Goal: Communication & Community: Answer question/provide support

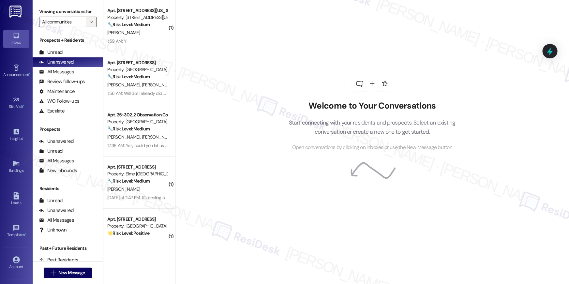
click at [90, 23] on span "" at bounding box center [91, 22] width 6 height 10
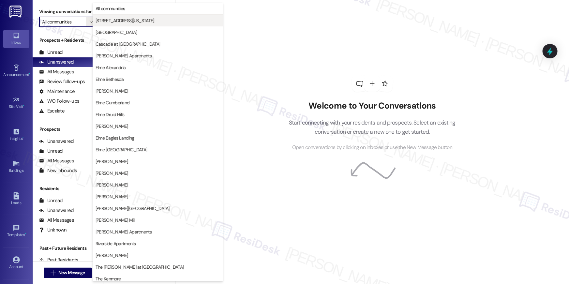
click at [121, 22] on span "3801 Connecticut Avenue" at bounding box center [124, 20] width 59 height 7
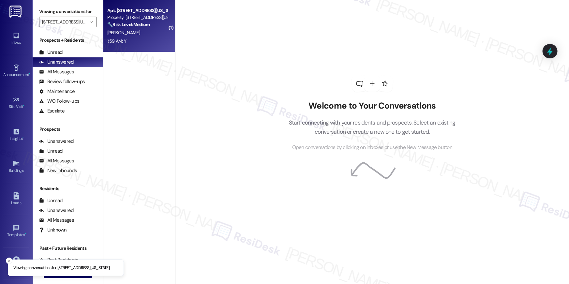
click at [145, 31] on div "K. Brown" at bounding box center [138, 33] width 62 height 8
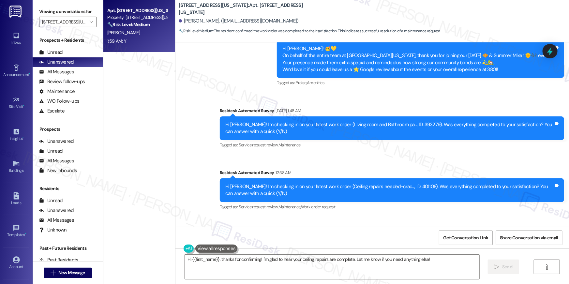
scroll to position [2730, 0]
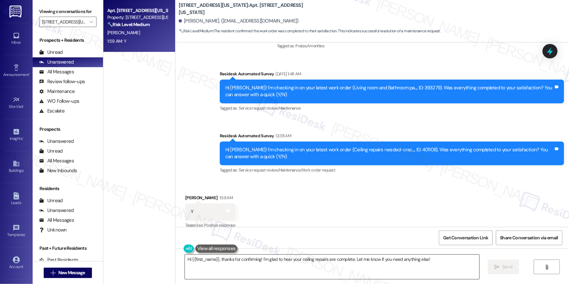
click at [399, 269] on textarea "Hi {{first_name}}, thanks for confirming! I'm glad to hear your ceiling repairs…" at bounding box center [332, 267] width 294 height 24
click at [502, 268] on span "Send" at bounding box center [507, 266] width 10 height 7
click at [81, 21] on input "3801 Connecticut Avenue" at bounding box center [64, 22] width 44 height 10
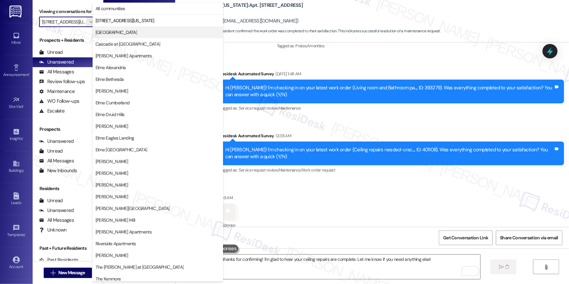
click at [102, 34] on span "Bennett Park" at bounding box center [115, 32] width 41 height 7
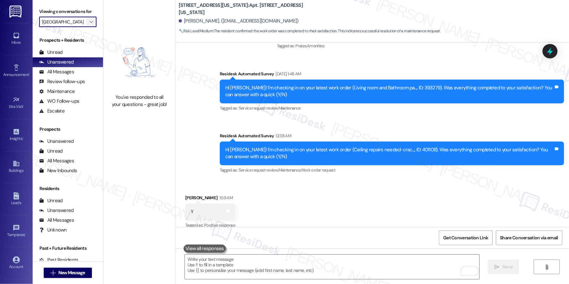
click at [89, 21] on icon "" at bounding box center [91, 21] width 4 height 5
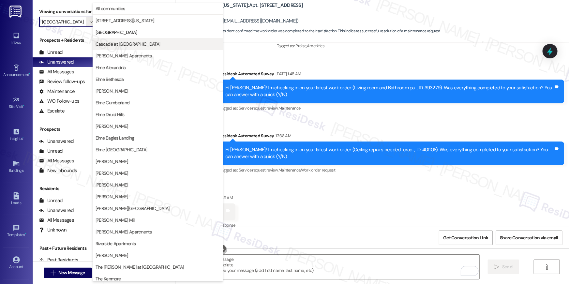
click at [112, 45] on span "Cascade at Landmark" at bounding box center [127, 44] width 65 height 7
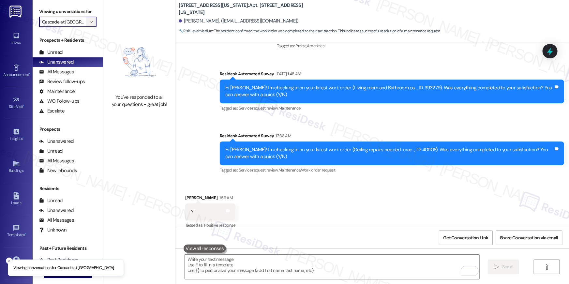
click at [92, 22] on button "" at bounding box center [91, 22] width 10 height 10
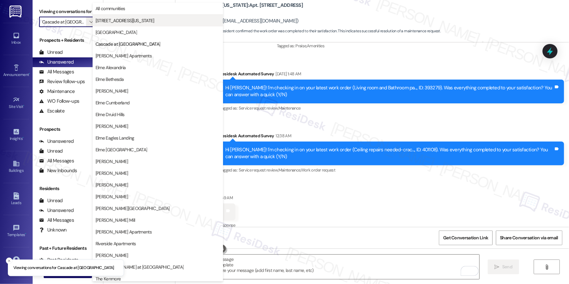
scroll to position [0, 2]
click at [122, 58] on span "Clayborne Apartments" at bounding box center [123, 55] width 56 height 7
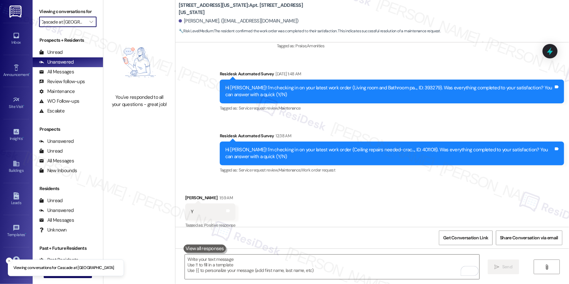
type input "Clayborne Apartments"
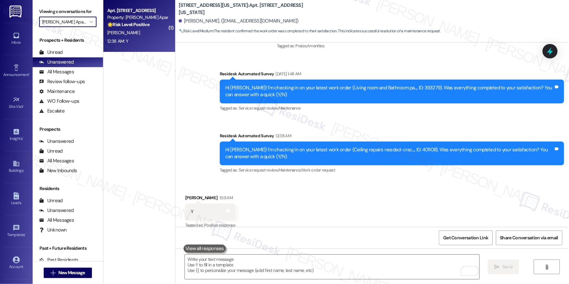
click at [139, 43] on div "12:38 AM: Y 12:38 AM: Y" at bounding box center [138, 41] width 62 height 8
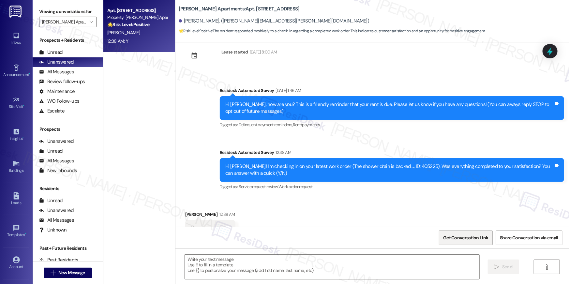
scroll to position [38, 0]
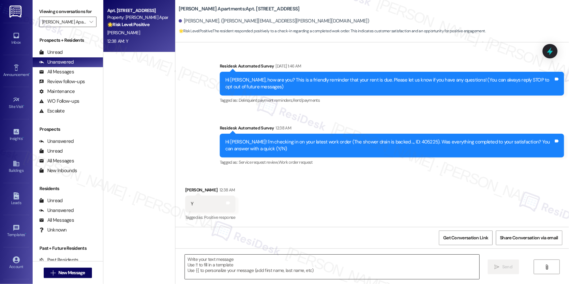
click at [414, 263] on textarea at bounding box center [332, 267] width 294 height 24
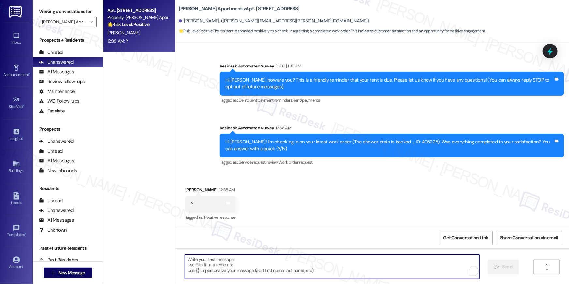
paste textarea "Hi {{first_name}}, I’m happy to hear your work order is all taken care of! If a…"
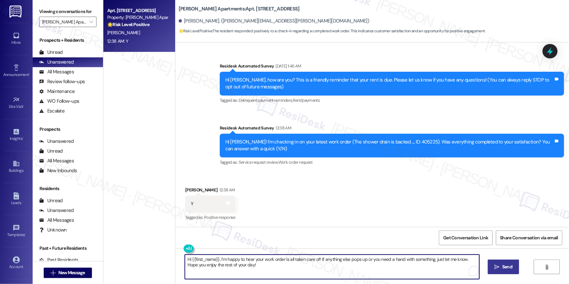
type textarea "Hi {{first_name}}, I’m happy to hear your work order is all taken care of! If a…"
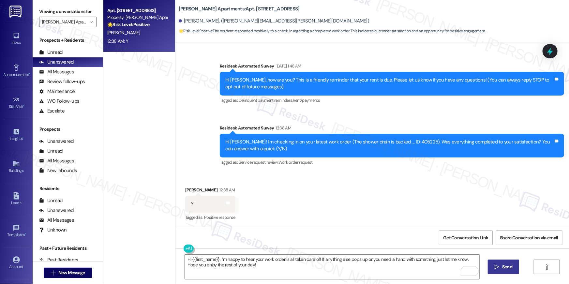
click at [513, 270] on span "Send" at bounding box center [507, 266] width 13 height 7
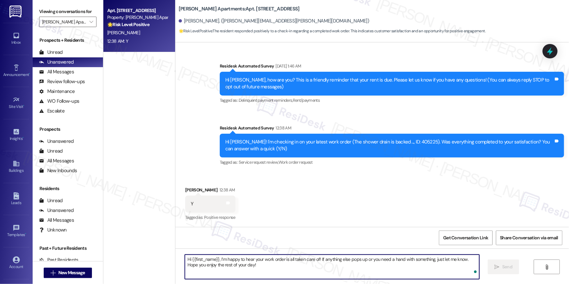
click at [380, 275] on textarea "Hi {{first_name}}, I’m happy to hear your work order is all taken care of! If a…" at bounding box center [332, 267] width 294 height 24
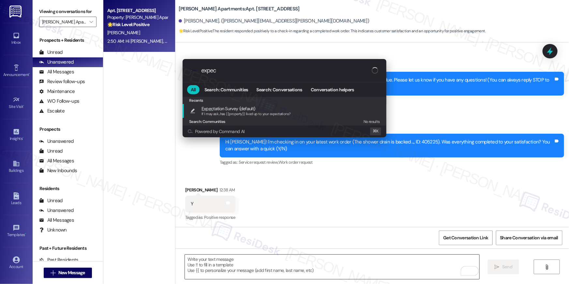
type input "expect"
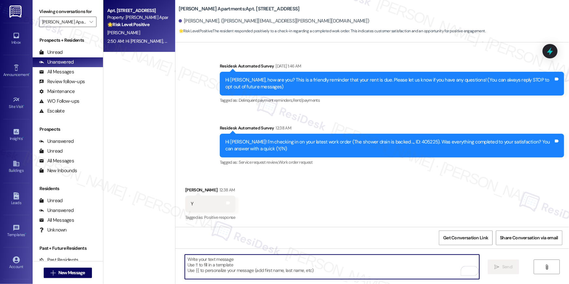
type textarea "If I may ask...has {{property}} lived up to your expectations?"
click at [96, 20] on div "Viewing conversations for Clayborne Apartments " at bounding box center [68, 17] width 70 height 34
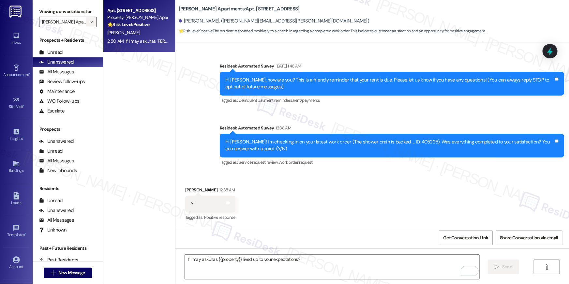
click at [91, 21] on button "" at bounding box center [91, 22] width 10 height 10
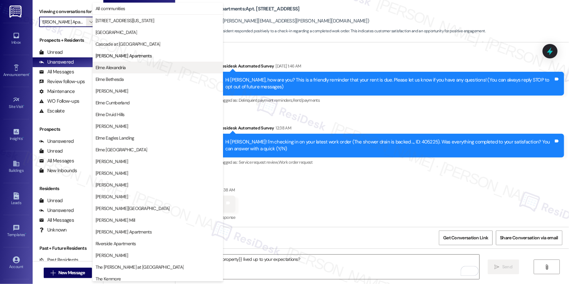
click at [111, 65] on span "Elme Alexandria" at bounding box center [110, 67] width 30 height 7
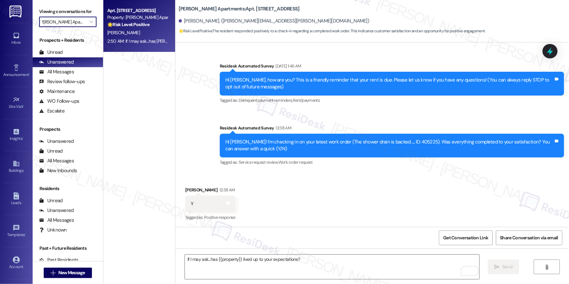
type input "Elme Alexandria"
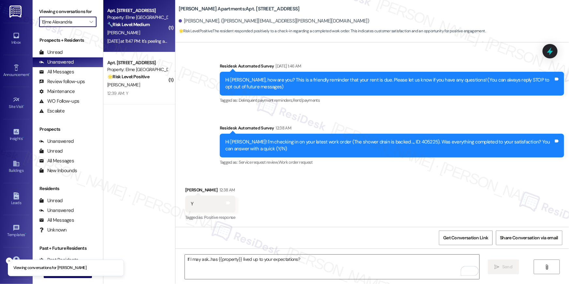
click at [132, 36] on div "[PERSON_NAME]" at bounding box center [138, 33] width 62 height 8
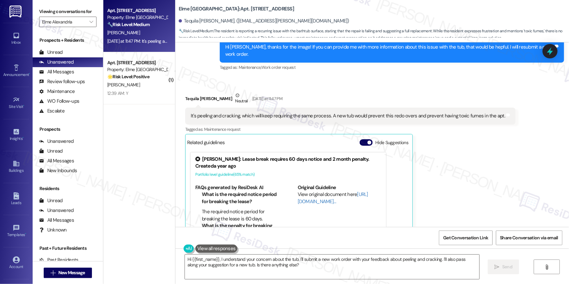
scroll to position [12506, 0]
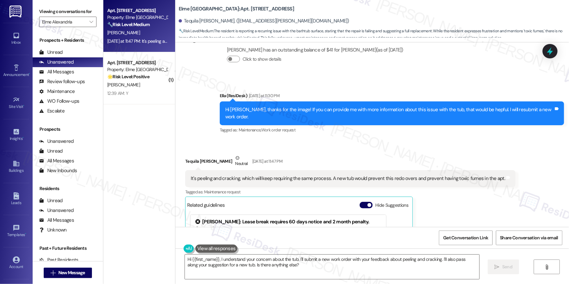
click at [364, 175] on div "It's peeling and cracking, which will keep requiring the same process. A new tu…" at bounding box center [348, 178] width 314 height 7
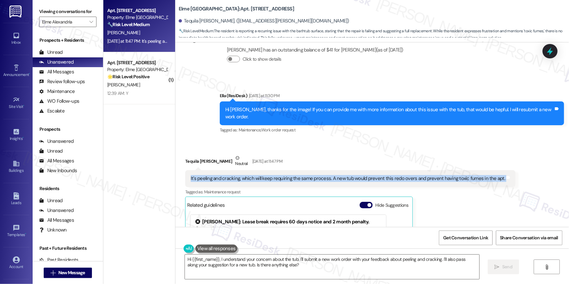
click at [364, 175] on div "It's peeling and cracking, which will keep requiring the same process. A new tu…" at bounding box center [348, 178] width 314 height 7
copy div "It's peeling and cracking, which will keep requiring the same process. A new tu…"
click at [342, 271] on textarea "Hi {{first_name}}, I understand your concern about the tub. I'll submit a new w…" at bounding box center [332, 267] width 294 height 24
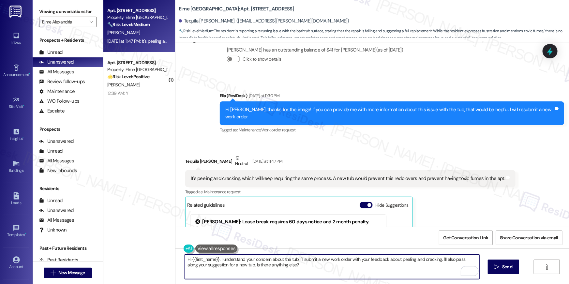
drag, startPoint x: 328, startPoint y: 269, endPoint x: 271, endPoint y: 260, distance: 57.7
click at [274, 260] on textarea "Hi {{first_name}}, I understand your concern about the tub. I'll submit a new w…" at bounding box center [332, 267] width 294 height 24
click at [271, 260] on textarea "Hi {{first_name}}, I understand your concern about the tub. I'll submit a new w…" at bounding box center [332, 267] width 294 height 24
drag, startPoint x: 295, startPoint y: 259, endPoint x: 170, endPoint y: 252, distance: 125.0
click at [170, 252] on div "Apt. 7117, 205 Century Place Property: Elme Alexandria 🔧 Risk Level: Medium The…" at bounding box center [335, 142] width 465 height 284
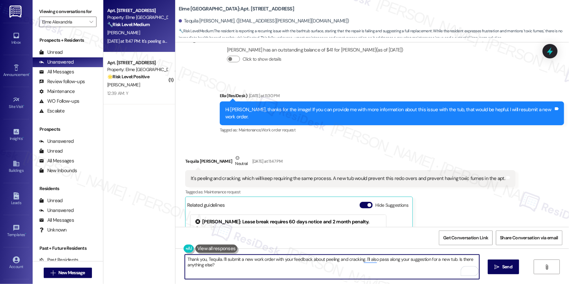
click at [339, 271] on textarea "Thank you, Tequila. I'll submit a new work order with your feedback about peeli…" at bounding box center [332, 267] width 294 height 24
click at [325, 273] on textarea "Thank you, Tequila. I'll submit a new work order with your feedback about peeli…" at bounding box center [332, 267] width 294 height 24
type textarea "Thank you, Tequila. I'll submit a new work order with your feedback about peeli…"
click at [493, 269] on span " Send" at bounding box center [503, 266] width 21 height 7
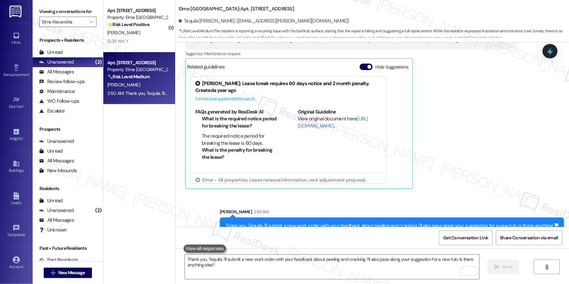
scroll to position [12645, 0]
click at [281, 267] on textarea "Thank you, Tequila. I'll submit a new work order with your feedback about peeli…" at bounding box center [332, 267] width 294 height 24
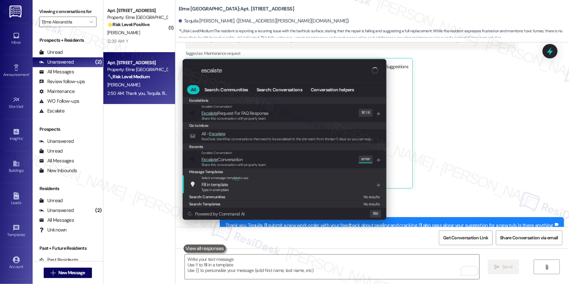
type input "escalate"
click at [223, 164] on span "Share this conversation with property team" at bounding box center [233, 164] width 65 height 5
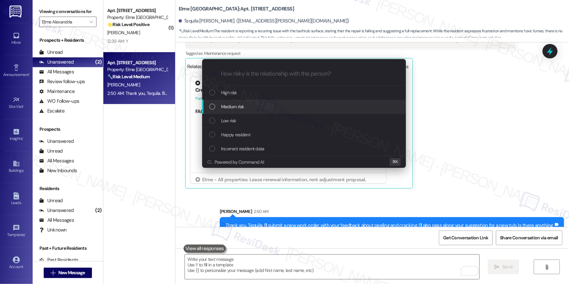
click at [248, 105] on div "Medium risk" at bounding box center [304, 106] width 191 height 7
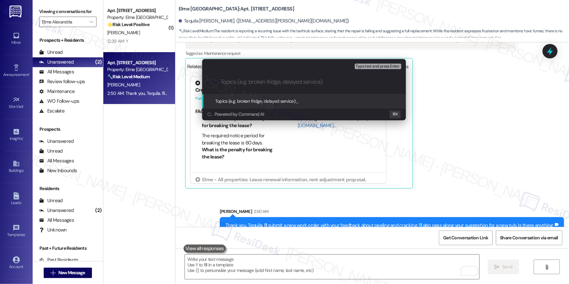
click at [248, 105] on div "Topics (e.g. broken fridge, delayed service): _" at bounding box center [304, 101] width 204 height 14
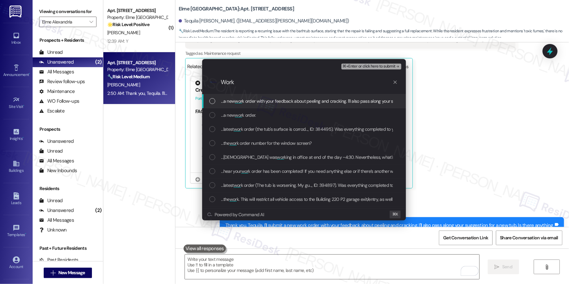
type input "Work"
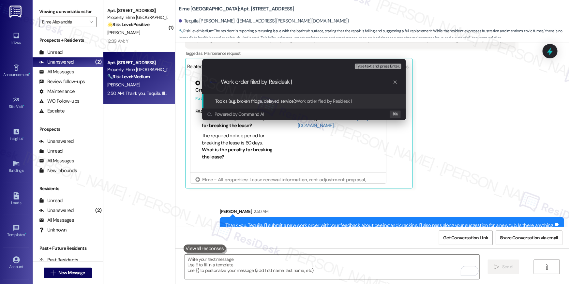
paste input "Work Order # 406549 Tub"
type input "Work order filed by Residesk | Work Order # 406549 Tub"
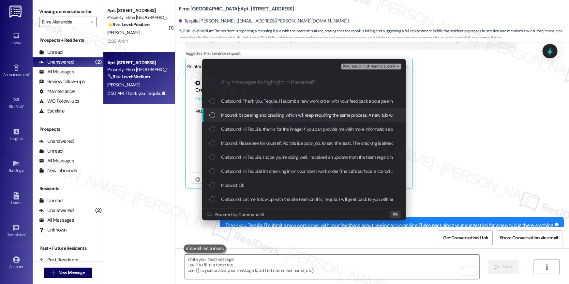
click at [210, 114] on div "List of options" at bounding box center [212, 115] width 6 height 6
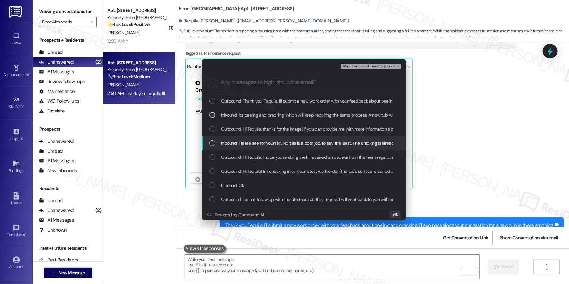
click at [209, 142] on div "List of options" at bounding box center [212, 143] width 6 height 6
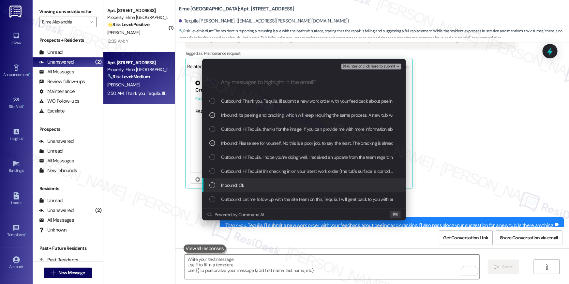
click at [211, 186] on div "List of options" at bounding box center [212, 185] width 6 height 6
drag, startPoint x: 210, startPoint y: 184, endPoint x: 210, endPoint y: 159, distance: 24.8
click at [211, 184] on icon "List of options" at bounding box center [212, 185] width 5 height 5
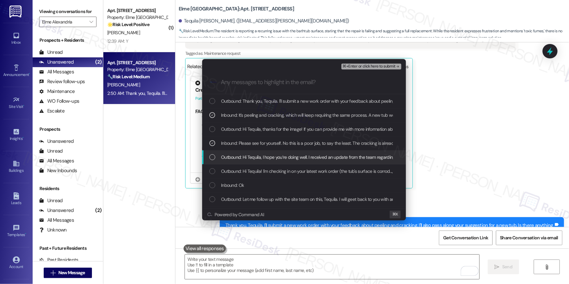
click at [209, 158] on div "List of options" at bounding box center [212, 157] width 6 height 6
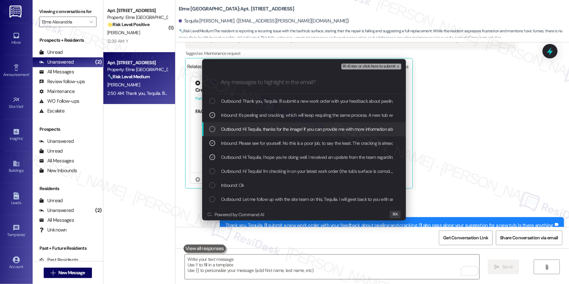
click at [210, 126] on div "List of options" at bounding box center [212, 129] width 6 height 6
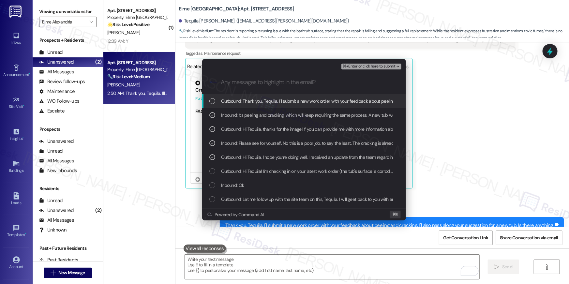
click at [387, 69] on button "⌘+Enter or click here to submit" at bounding box center [371, 67] width 60 height 6
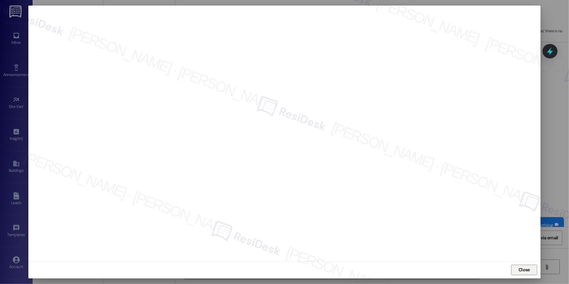
click at [524, 270] on span "Close" at bounding box center [523, 269] width 11 height 7
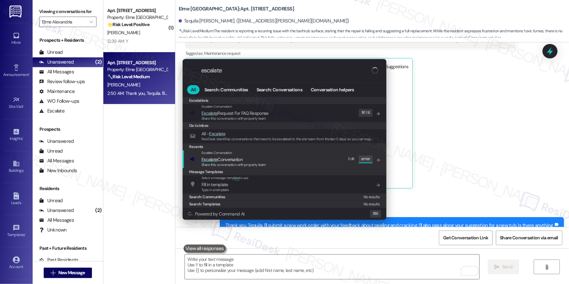
type input "escalate"
click at [293, 162] on div "Escalate Conversation Escalate Conversation Share this conversation with proper…" at bounding box center [285, 159] width 191 height 18
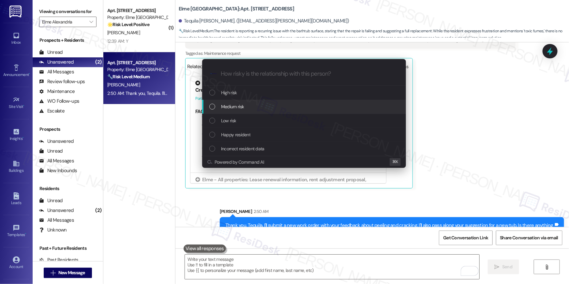
click at [238, 105] on span "Medium risk" at bounding box center [232, 106] width 23 height 7
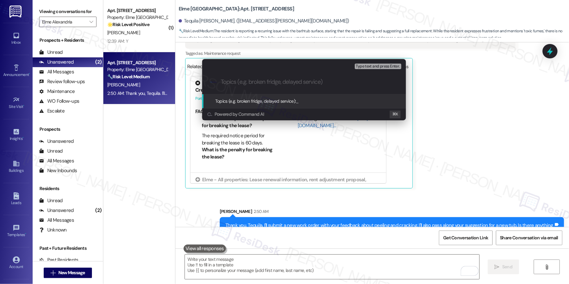
paste input "Work order filed by Residesk | Work Order # 406549 Tub"
type input "Work order filed by Residesk | Work Order # 406549 Tub"
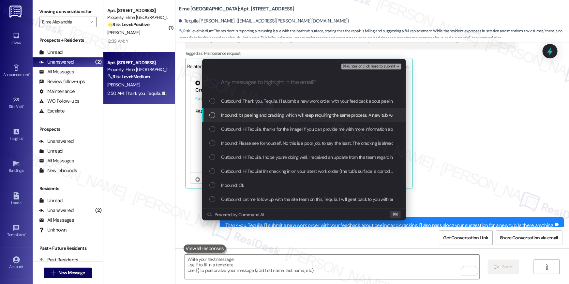
drag, startPoint x: 210, startPoint y: 117, endPoint x: 211, endPoint y: 128, distance: 11.2
click at [210, 117] on div "List of options" at bounding box center [212, 115] width 6 height 6
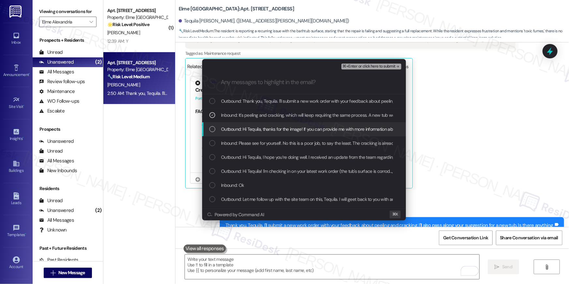
click at [211, 134] on div "Outbound: Hi Tequila, thanks for the image! If you can provide me with more inf…" at bounding box center [304, 129] width 204 height 14
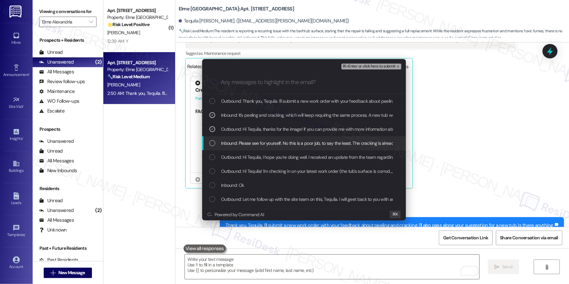
click at [210, 144] on div "List of options" at bounding box center [212, 143] width 6 height 6
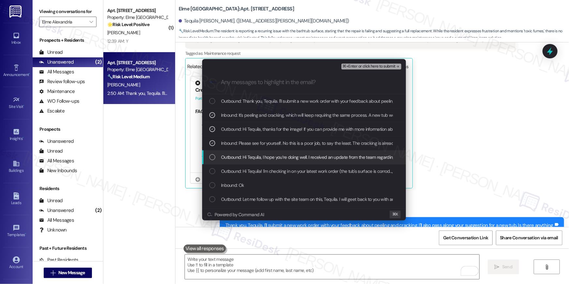
click at [213, 158] on div "List of options" at bounding box center [212, 157] width 6 height 6
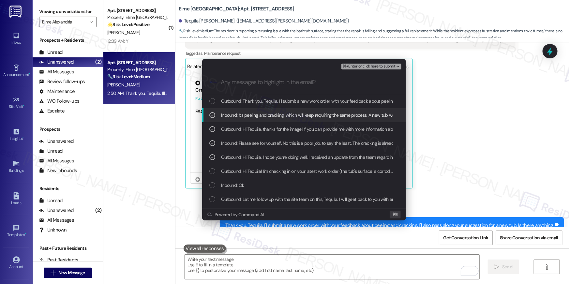
click at [370, 64] on span "⌘+Enter or click here to submit" at bounding box center [369, 66] width 53 height 5
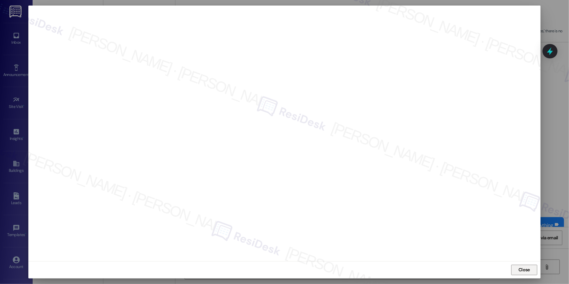
click at [520, 271] on span "Close" at bounding box center [523, 269] width 11 height 7
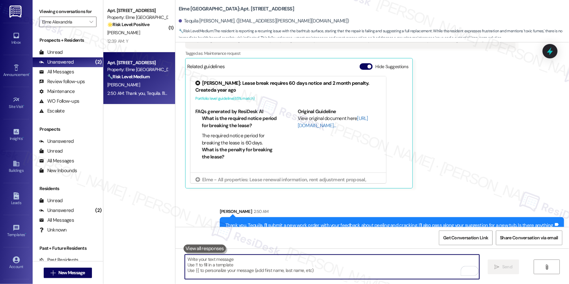
click at [340, 264] on textarea "To enrich screen reader interactions, please activate Accessibility in Grammarl…" at bounding box center [332, 267] width 294 height 24
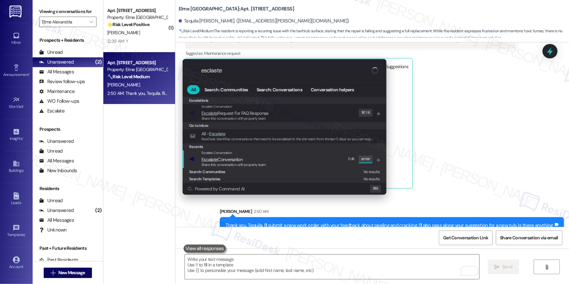
type input "esclaate"
click at [241, 162] on div "Share this conversation with property team" at bounding box center [233, 165] width 65 height 6
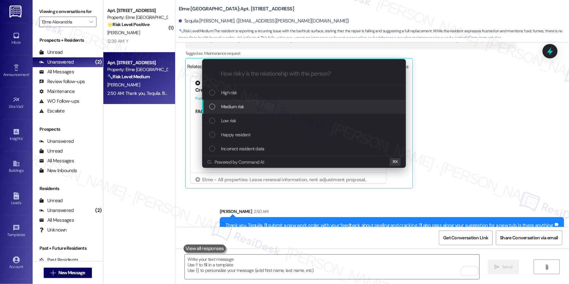
click at [237, 108] on span "Medium risk" at bounding box center [232, 106] width 23 height 7
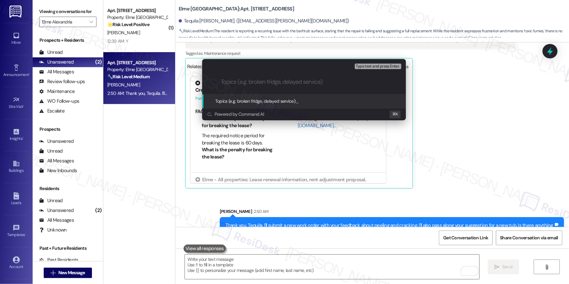
paste input "Work order filed by Residesk | Work Order # 406549 Tub"
type input "Work order filed by Residesk | Work Order # 406549 Tub"
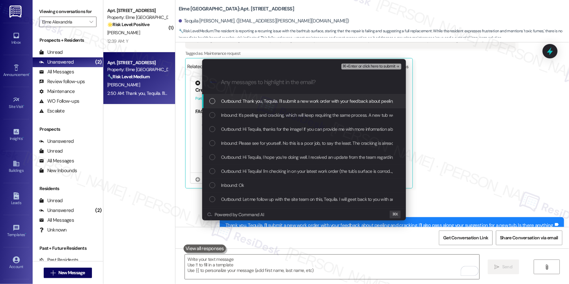
click at [251, 103] on span "Outbound: Thank you, Tequila. I'll submit a new work order with your feedback a…" at bounding box center [388, 100] width 335 height 7
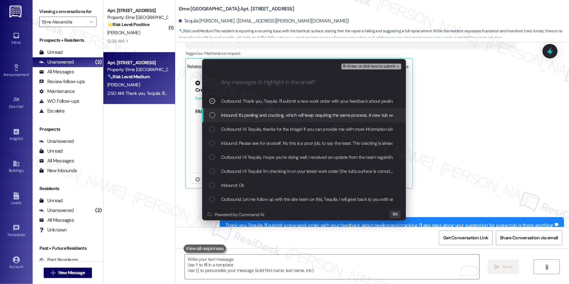
click at [247, 111] on div "Inbound: It's peeling and cracking, which will keep requiring the same process.…" at bounding box center [304, 115] width 204 height 14
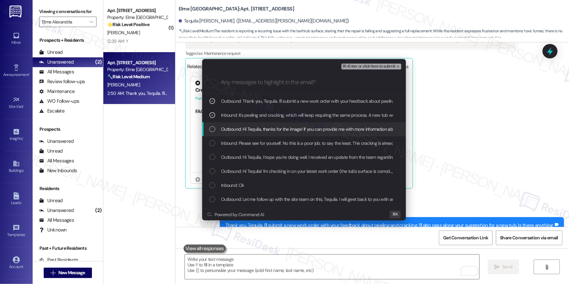
click at [241, 131] on span "Outbound: Hi Tequila, thanks for the image! If you can provide me with more inf…" at bounding box center [382, 128] width 323 height 7
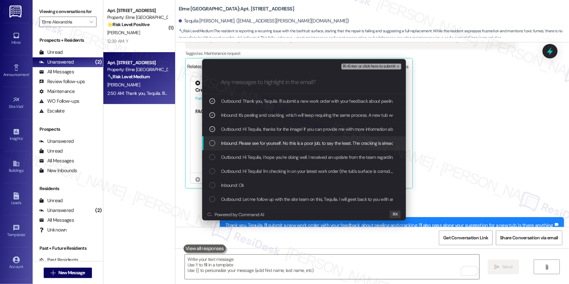
click at [241, 140] on span "Inbound: Please see for yourself. No this is a poor job, to say the least. The …" at bounding box center [367, 142] width 292 height 7
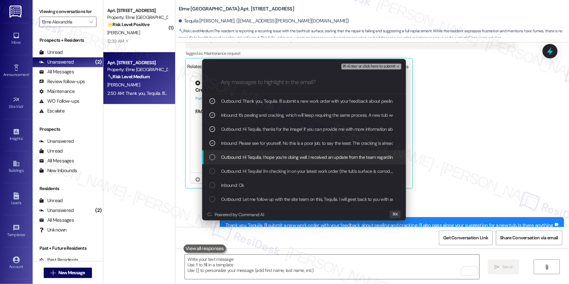
click at [251, 158] on span "Outbound: Hi Tequila, I hope you’re doing well. I received an update from the t…" at bounding box center [453, 157] width 464 height 7
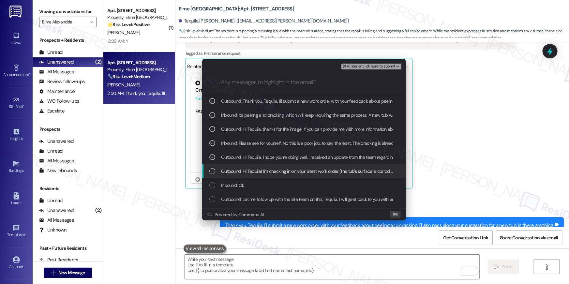
click at [250, 172] on span "Outbound: Hi Tequila! I'm checking in on your latest work order (the tub's surf…" at bounding box center [397, 171] width 353 height 7
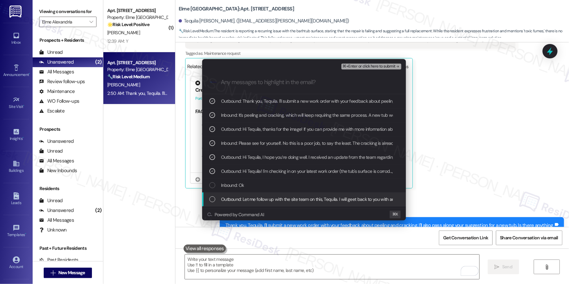
click at [243, 199] on span "Outbound: Let me follow up with the site team on this, Tequila. I will geet bac…" at bounding box center [315, 199] width 189 height 7
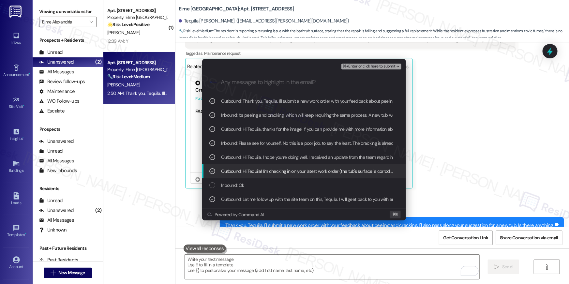
click at [232, 164] on div "Outbound: Hi Tequila! I'm checking in on your latest work order (the tub's surf…" at bounding box center [304, 171] width 204 height 14
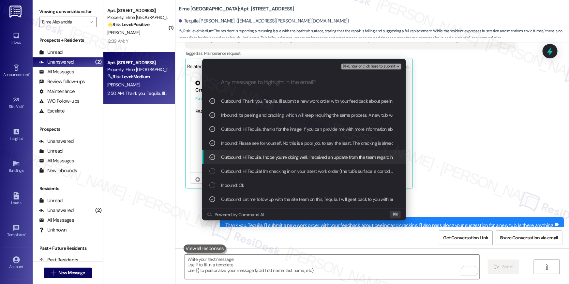
click at [233, 160] on span "Outbound: Hi Tequila, I hope you’re doing well. I received an update from the t…" at bounding box center [453, 157] width 464 height 7
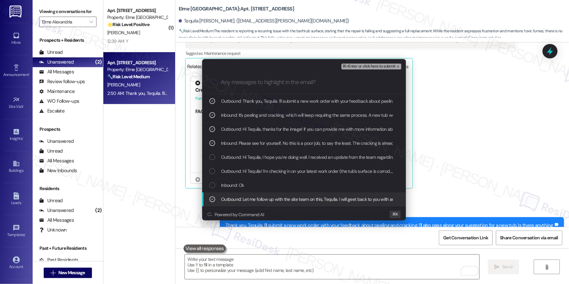
click at [230, 199] on span "Outbound: Let me follow up with the site team on this, Tequila. I will geet bac…" at bounding box center [315, 199] width 189 height 7
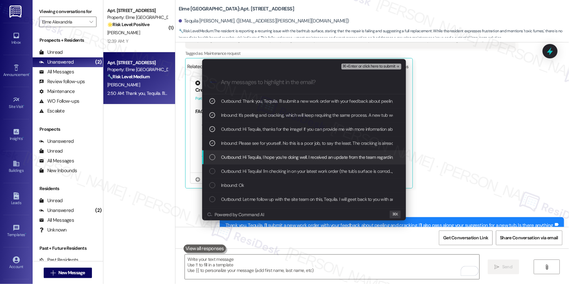
click at [234, 154] on span "Outbound: Hi Tequila, I hope you’re doing well. I received an update from the t…" at bounding box center [453, 157] width 464 height 7
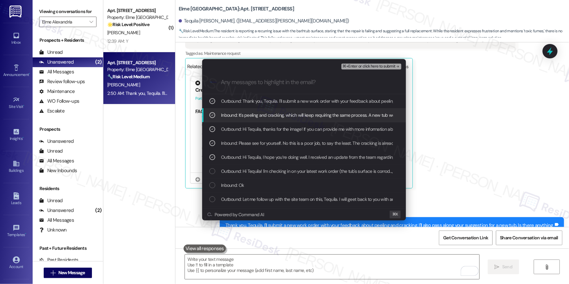
click at [381, 67] on span "⌘+Enter or click here to submit" at bounding box center [369, 66] width 53 height 5
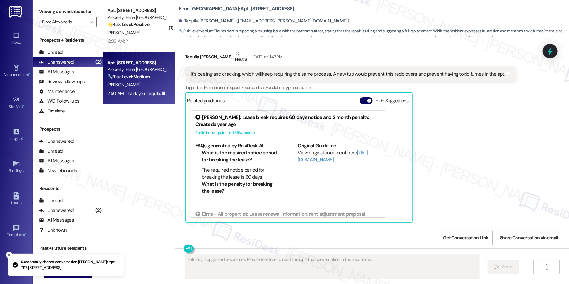
scroll to position [12655, 0]
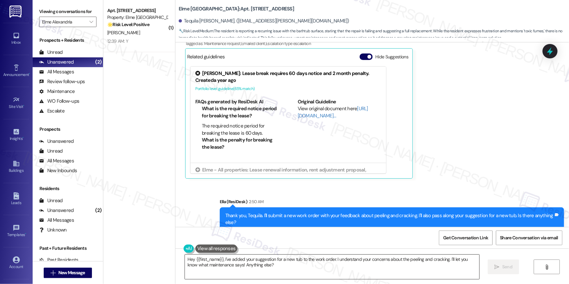
click at [349, 263] on textarea "Hey {{first_name}}, I've added your suggestion for a new tub to the work order.…" at bounding box center [332, 267] width 294 height 24
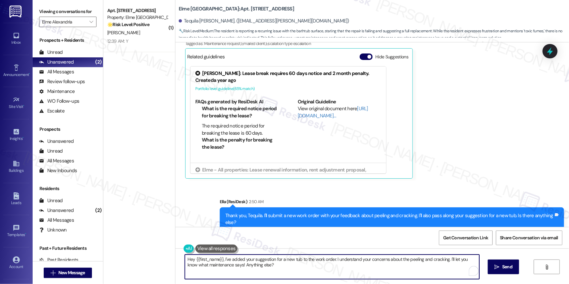
click at [349, 263] on textarea "Hey {{first_name}}, I've added your suggestion for a new tub to the work order.…" at bounding box center [332, 267] width 294 height 24
type textarea "m"
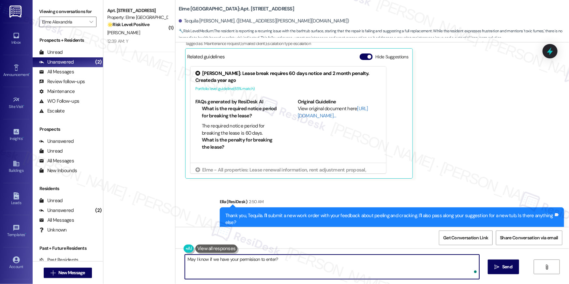
type textarea "May I know if we have your permisison to enter?"
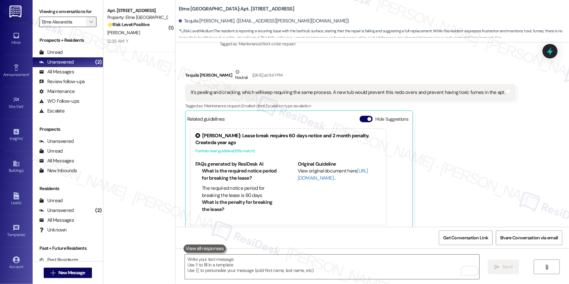
click at [89, 20] on icon "" at bounding box center [91, 21] width 4 height 5
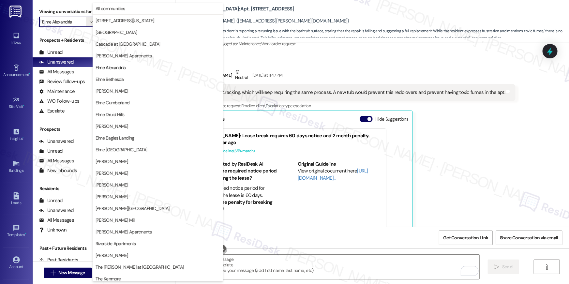
click at [117, 81] on span "Elme Bethesda" at bounding box center [109, 79] width 28 height 7
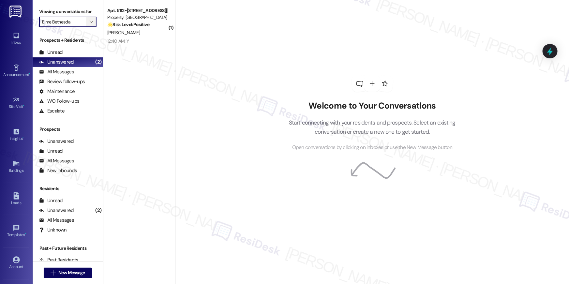
click at [86, 23] on button "" at bounding box center [91, 22] width 10 height 10
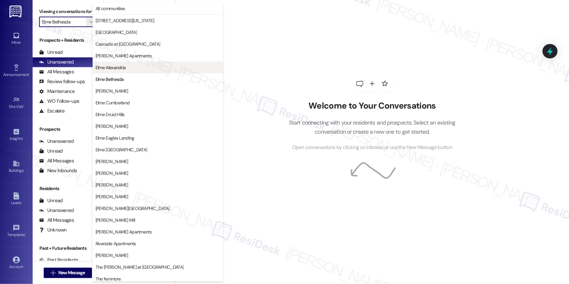
click at [120, 66] on span "Elme Alexandria" at bounding box center [110, 67] width 30 height 7
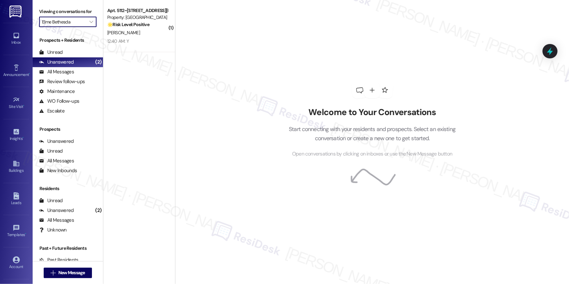
type input "Elme Alexandria"
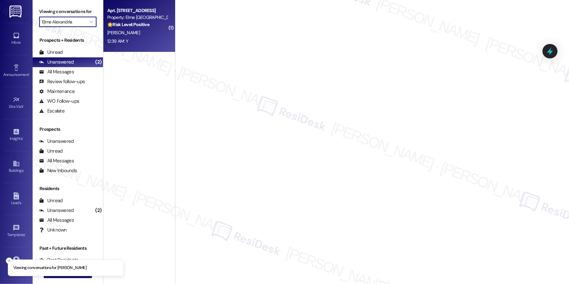
click at [163, 31] on div "J. Gould" at bounding box center [138, 33] width 62 height 8
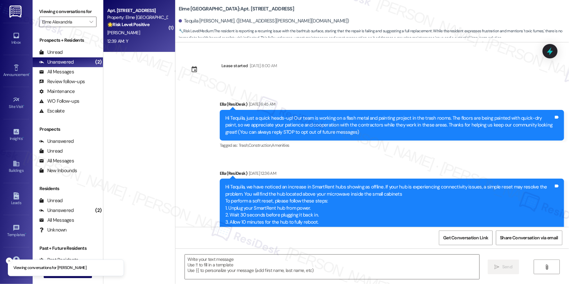
click at [146, 34] on div "J. Gould" at bounding box center [138, 33] width 62 height 8
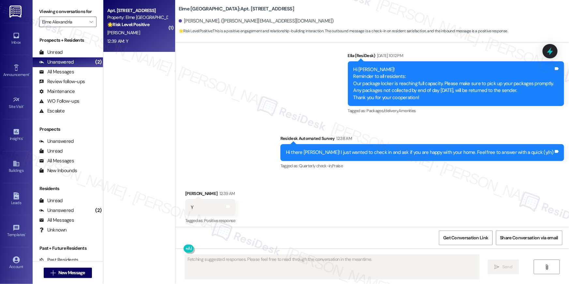
scroll to position [844, 0]
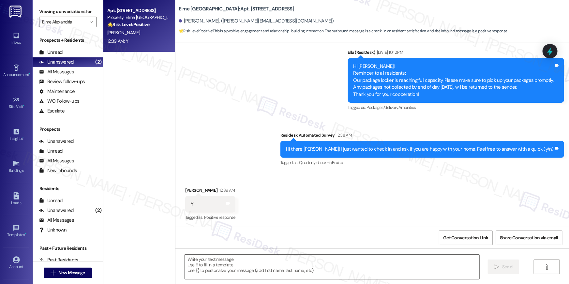
click at [404, 266] on textarea at bounding box center [332, 267] width 294 height 24
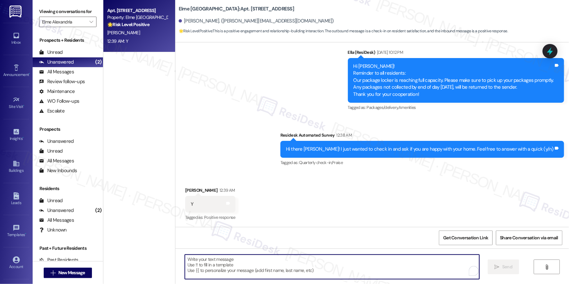
click at [404, 266] on textarea "To enrich screen reader interactions, please activate Accessibility in Grammarl…" at bounding box center [332, 267] width 294 height 24
paste textarea "Thanks so much, {{first_name}}! I’m glad you’re happy with your home. We love h…"
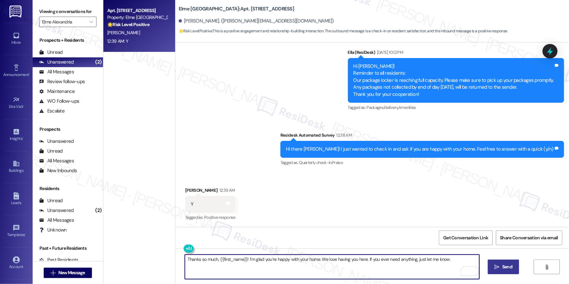
type textarea "Thanks so much, {{first_name}}! I’m glad you’re happy with your home. We love h…"
click at [511, 269] on span "Send" at bounding box center [507, 266] width 10 height 7
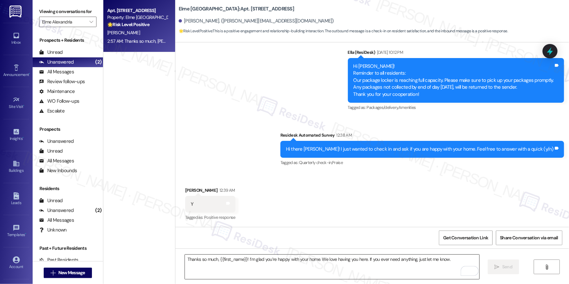
click at [384, 261] on textarea "Thanks so much, {{first_name}}! I’m glad you’re happy with your home. We love h…" at bounding box center [332, 267] width 294 height 24
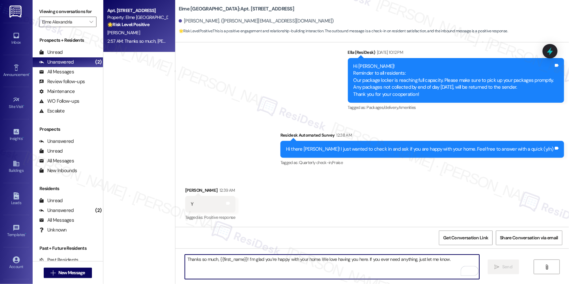
click at [379, 259] on textarea "Thanks so much, {{first_name}}! I’m glad you’re happy with your home. We love h…" at bounding box center [332, 267] width 294 height 24
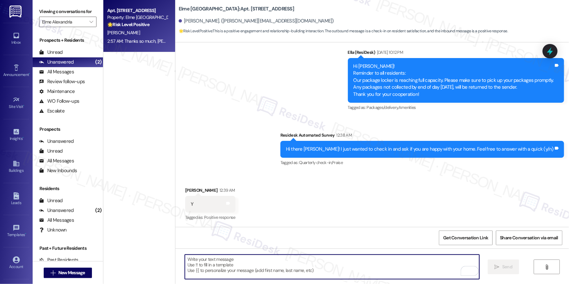
paste textarea "When you get a chance, we’d love it if you could leave us a quick Google Review…"
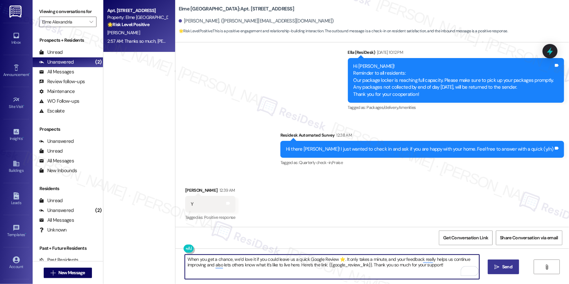
type textarea "When you get a chance, we’d love it if you could leave us a quick Google Review…"
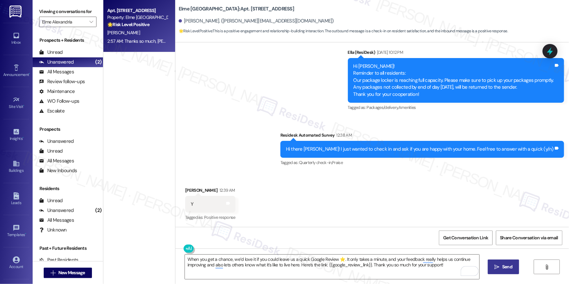
click at [508, 264] on span "Send" at bounding box center [507, 266] width 10 height 7
click at [88, 20] on span "" at bounding box center [91, 22] width 6 height 10
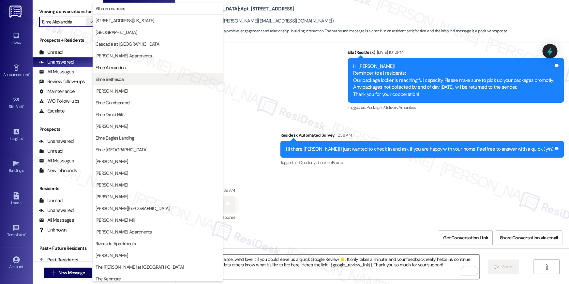
click at [113, 78] on span "Elme Bethesda" at bounding box center [109, 79] width 28 height 7
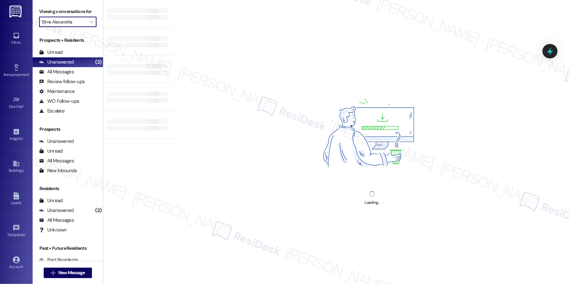
type input "Elme Bethesda"
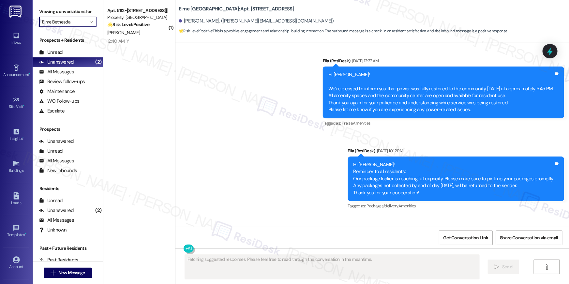
scroll to position [844, 0]
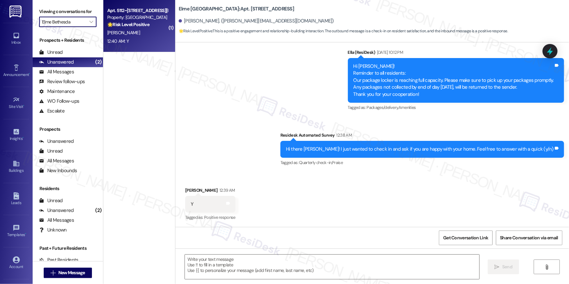
click at [150, 37] on div "12:40 AM: Y 12:40 AM: Y" at bounding box center [138, 41] width 62 height 8
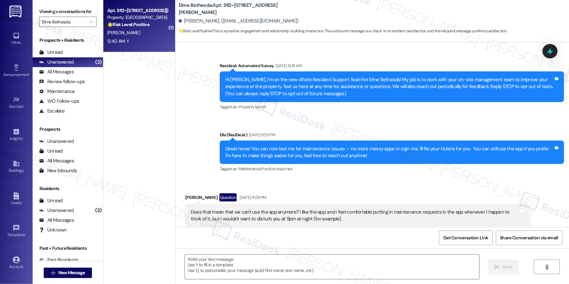
scroll to position [4573, 0]
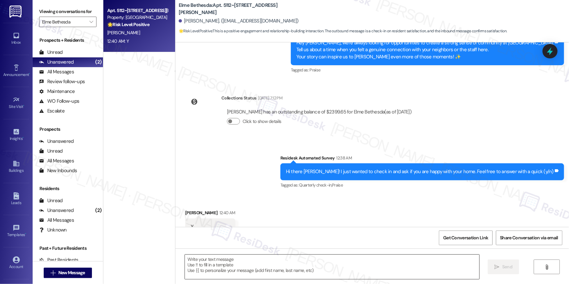
click at [319, 266] on textarea at bounding box center [332, 267] width 294 height 24
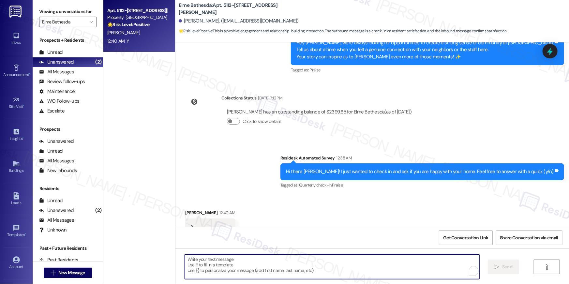
paste textarea "Thanks so much, {{first_name}}! I’m glad you’re happy with your home. We love h…"
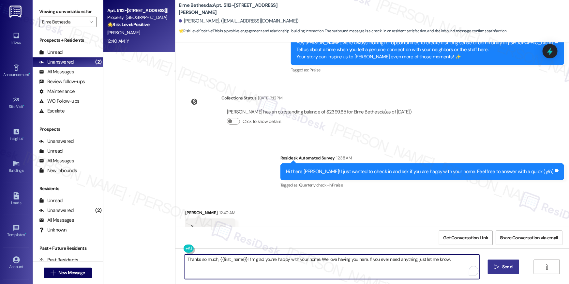
type textarea "Thanks so much, {{first_name}}! I’m glad you’re happy with your home. We love h…"
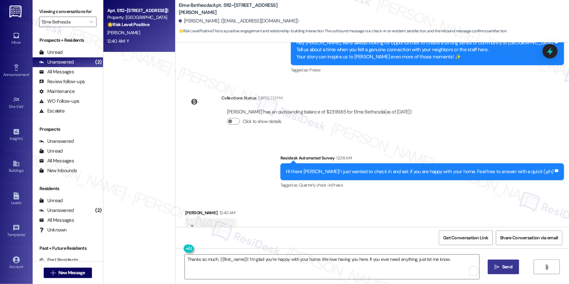
click at [495, 265] on icon "" at bounding box center [496, 266] width 5 height 5
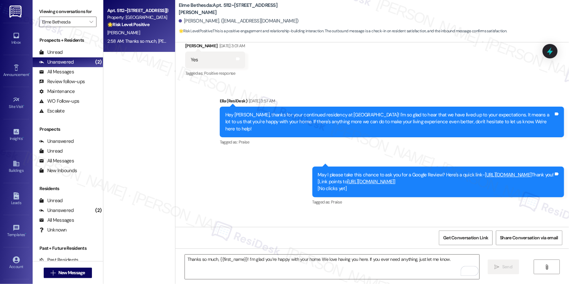
scroll to position [3801, 0]
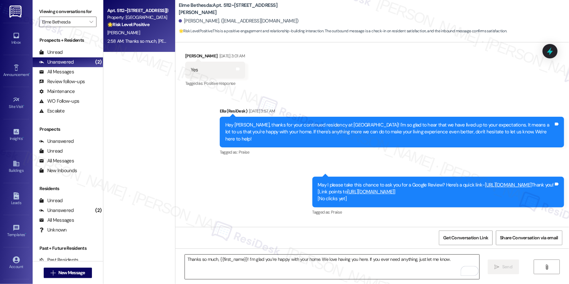
click at [379, 265] on textarea "Thanks so much, {{first_name}}! I’m glad you’re happy with your home. We love h…" at bounding box center [332, 267] width 294 height 24
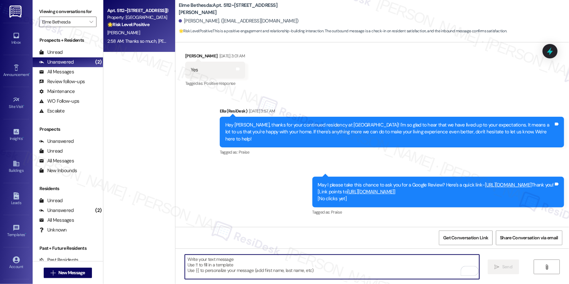
paste textarea "When you get a chance, we’d love it if you could leave us a quick Google Review…"
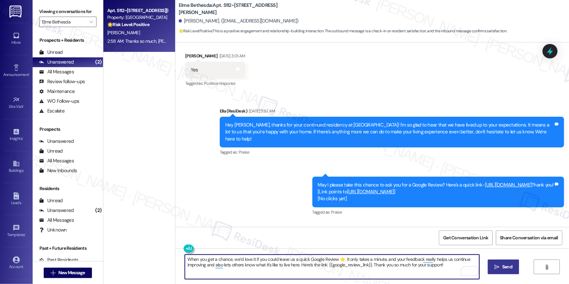
type textarea "When you get a chance, we’d love it if you could leave us a quick Google Review…"
click at [502, 264] on span "Send" at bounding box center [507, 266] width 10 height 7
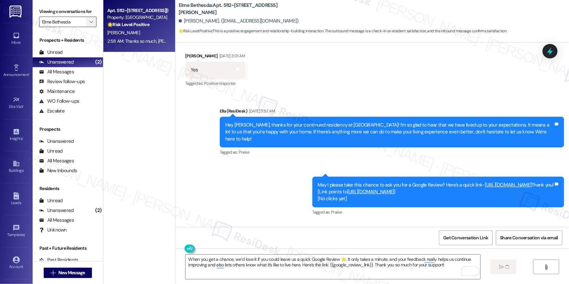
click at [89, 20] on icon "" at bounding box center [91, 21] width 4 height 5
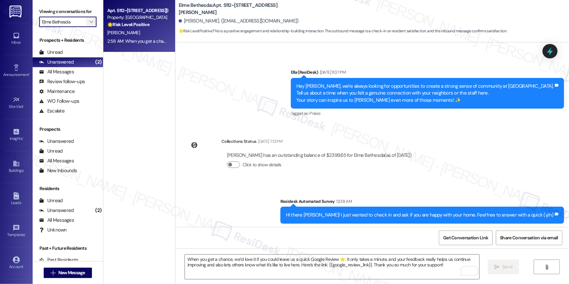
scroll to position [4573, 0]
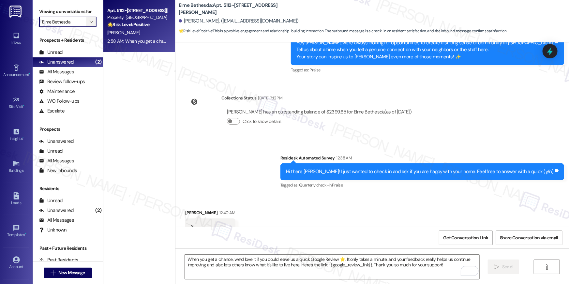
click at [89, 20] on icon "" at bounding box center [91, 21] width 4 height 5
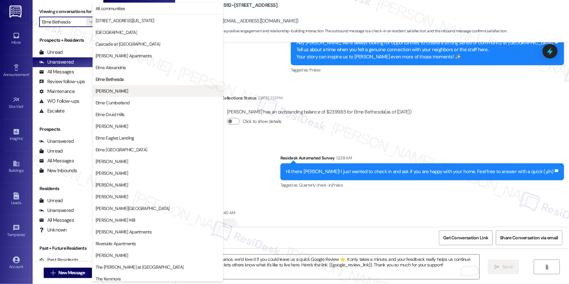
click at [113, 93] on span "[PERSON_NAME]" at bounding box center [111, 91] width 33 height 7
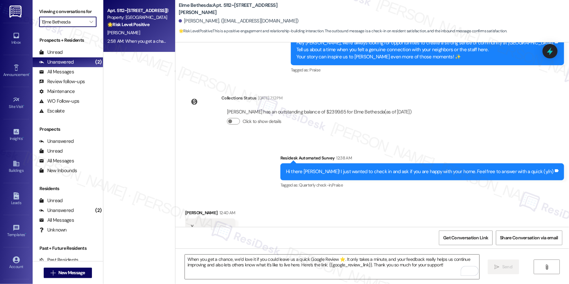
type input "[PERSON_NAME]"
click at [121, 28] on div "Apt. 812, 50 Greenleaf Road Property: Elme Conyers 🌟 Risk Level: Positive The r…" at bounding box center [138, 18] width 62 height 22
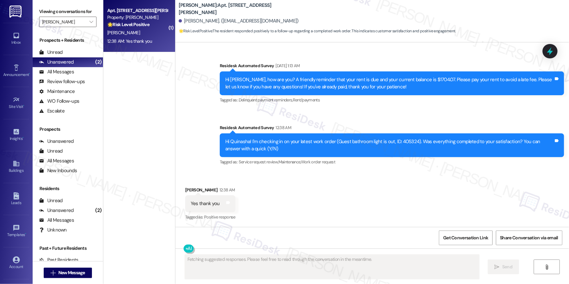
scroll to position [518, 0]
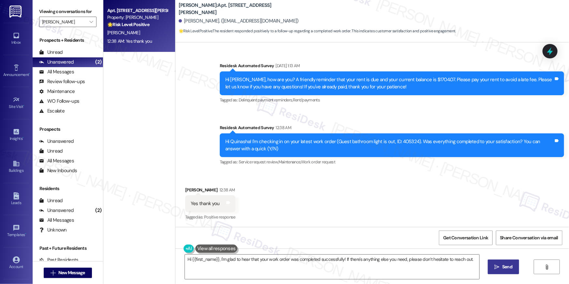
click at [494, 270] on span " Send" at bounding box center [503, 266] width 21 height 7
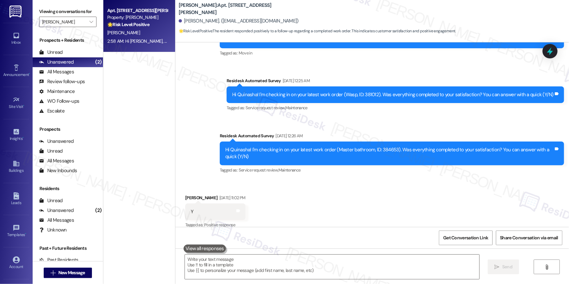
scroll to position [0, 0]
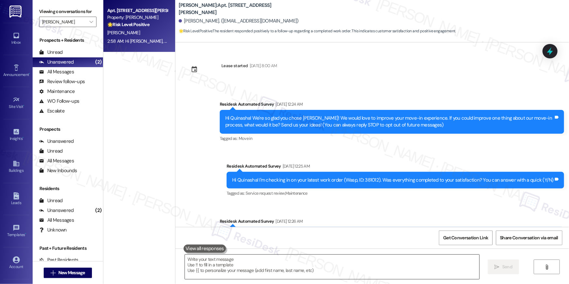
click at [327, 270] on textarea at bounding box center [332, 267] width 294 height 24
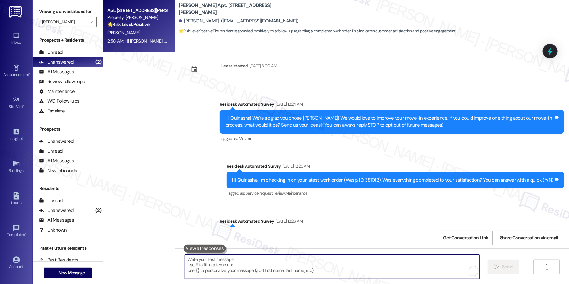
click at [327, 270] on textarea "To enrich screen reader interactions, please activate Accessibility in Grammarl…" at bounding box center [332, 267] width 294 height 24
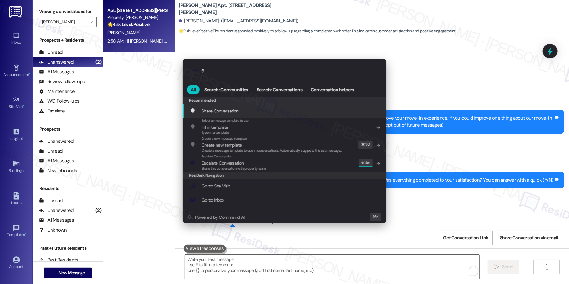
type input "ex"
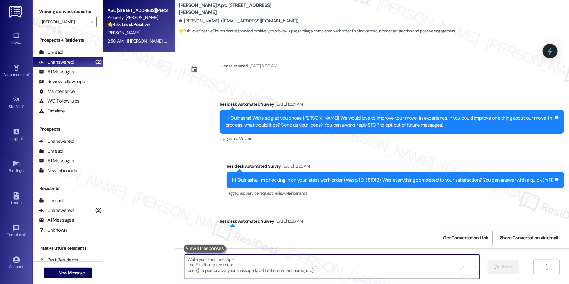
type textarea "If I may ask...has {{property}} lived up to your expectations?"
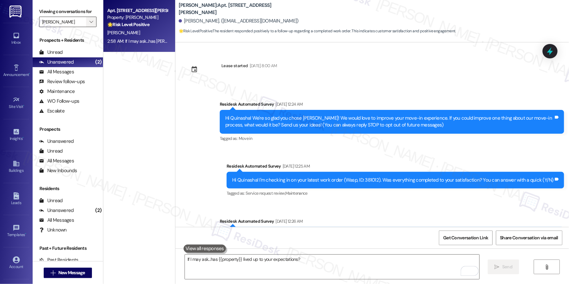
click at [89, 21] on icon "" at bounding box center [91, 21] width 4 height 5
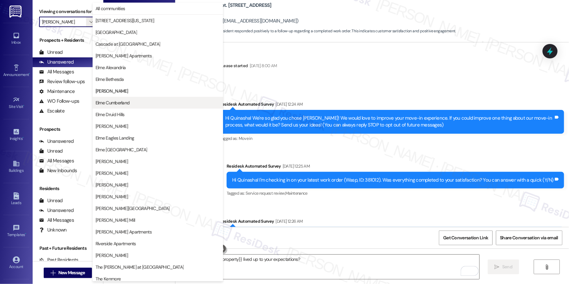
click at [126, 101] on span "Elme Cumberland" at bounding box center [112, 102] width 34 height 7
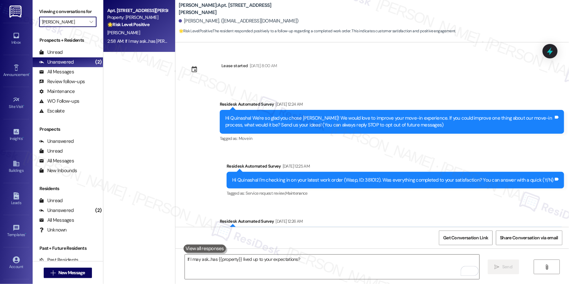
type input "Elme Cumberland"
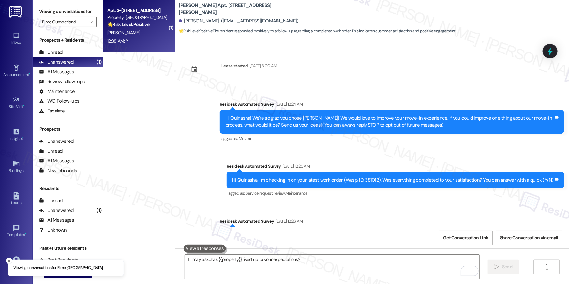
click at [142, 40] on div "12:38 AM: Y 12:38 AM: Y" at bounding box center [138, 41] width 62 height 8
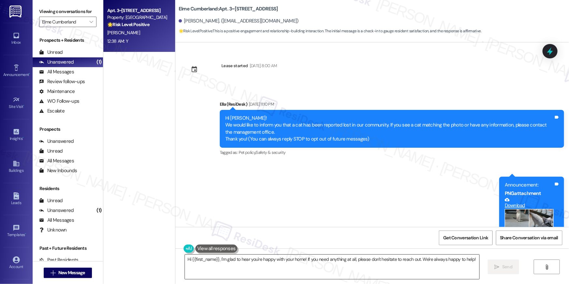
click at [424, 271] on textarea "Hi {{first_name}}, I'm glad to hear you're happy with your home! If you need an…" at bounding box center [332, 267] width 294 height 24
click at [494, 266] on icon "" at bounding box center [496, 266] width 5 height 5
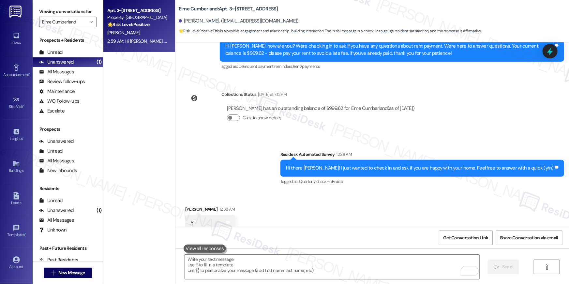
scroll to position [2680, 0]
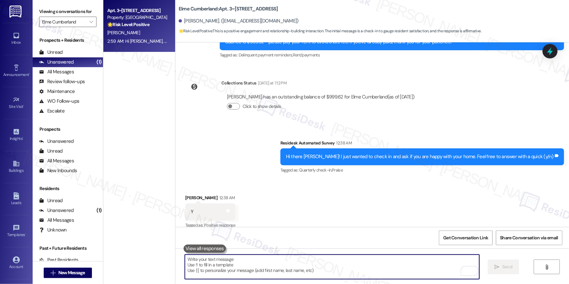
click at [350, 275] on textarea "To enrich screen reader interactions, please activate Accessibility in Grammarl…" at bounding box center [332, 267] width 294 height 24
paste textarea "When you get a chance, we’d love it if you could leave us a quick Google Review…"
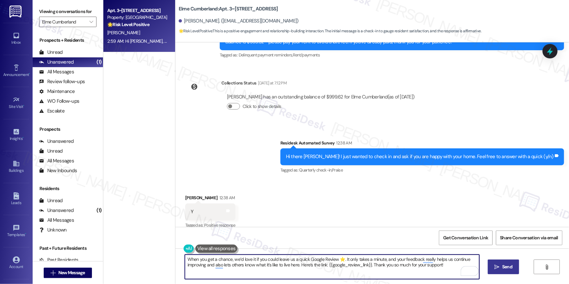
type textarea "When you get a chance, we’d love it if you could leave us a quick Google Review…"
click at [498, 267] on icon "" at bounding box center [496, 266] width 5 height 5
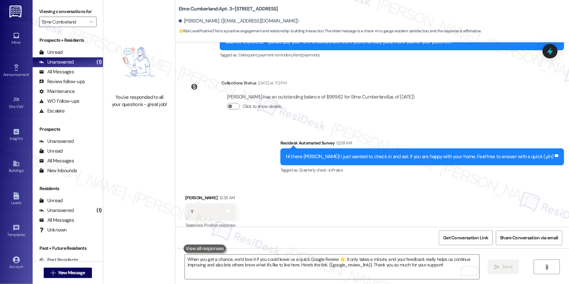
scroll to position [2778, 0]
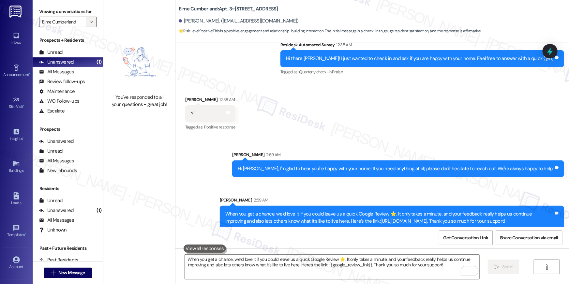
click at [90, 23] on div "Viewing conversations for Elme Cumberland " at bounding box center [68, 17] width 70 height 34
click at [89, 23] on icon "" at bounding box center [91, 21] width 4 height 5
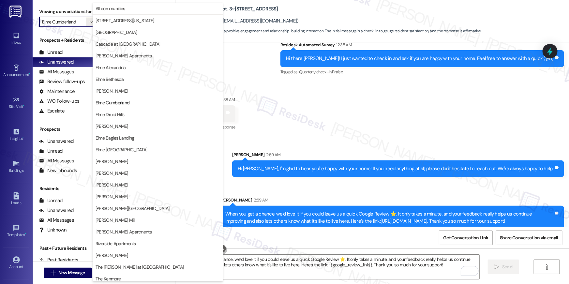
drag, startPoint x: 125, startPoint y: 113, endPoint x: 128, endPoint y: 115, distance: 3.5
click at [125, 113] on span "Elme Druid Hills" at bounding box center [157, 114] width 125 height 7
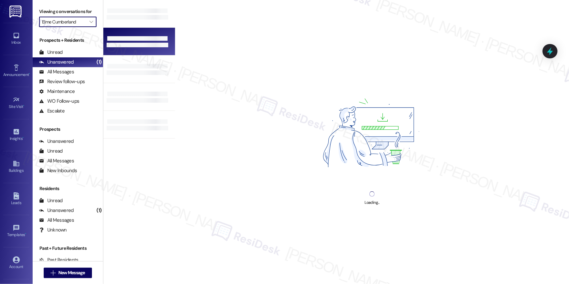
type input "Elme Druid Hills"
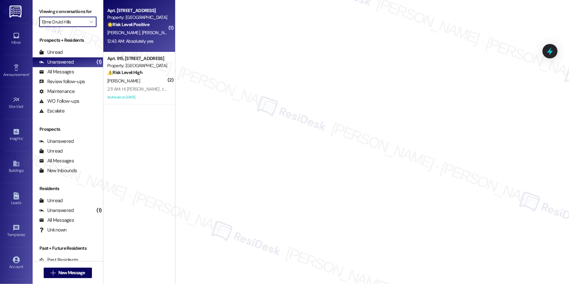
click at [137, 39] on div "12:43 AM: Absolutely yes 12:43 AM: Absolutely yes" at bounding box center [130, 41] width 46 height 6
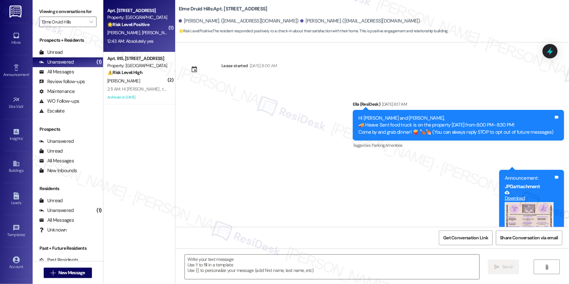
scroll to position [371, 0]
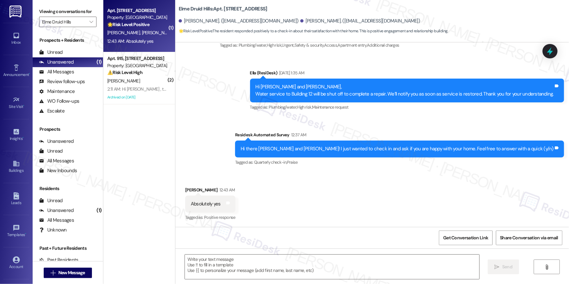
type textarea "Fetching suggested responses. Please feel free to read through the conversation…"
click at [241, 263] on textarea at bounding box center [332, 267] width 294 height 24
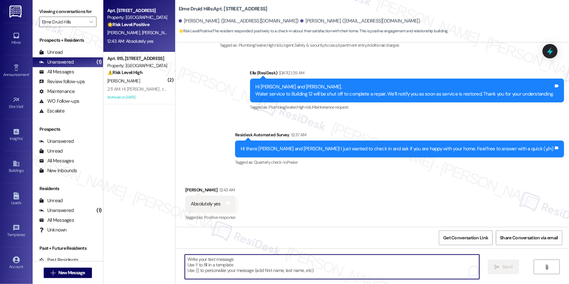
paste textarea "Thanks so much, {{first_name}}! I’m glad you’re happy with your home. We love h…"
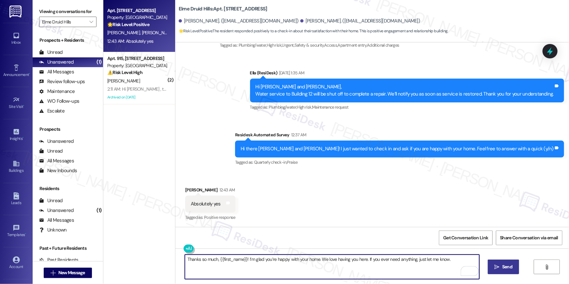
type textarea "Thanks so much, {{first_name}}! I’m glad you’re happy with your home. We love h…"
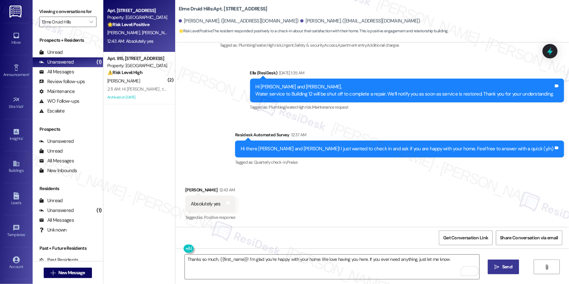
click at [504, 265] on span "Send" at bounding box center [507, 266] width 10 height 7
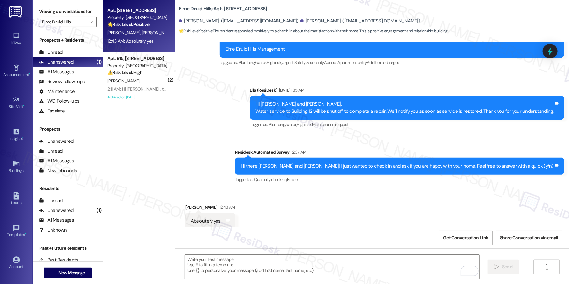
scroll to position [371, 0]
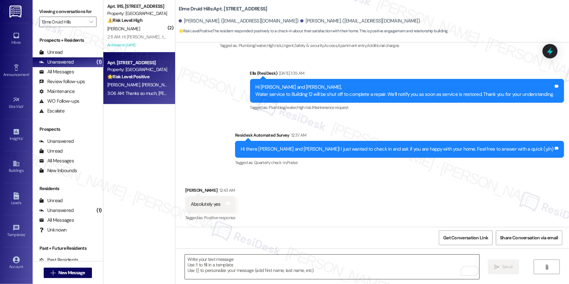
click at [307, 266] on textarea "To enrich screen reader interactions, please activate Accessibility in Grammarl…" at bounding box center [332, 267] width 294 height 24
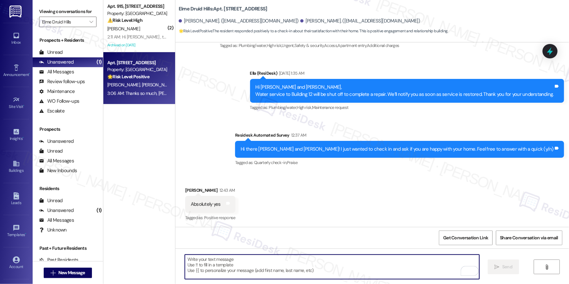
click at [307, 266] on textarea "To enrich screen reader interactions, please activate Accessibility in Grammarl…" at bounding box center [332, 267] width 294 height 24
paste textarea "When you get a chance, we’d love it if you could leave us a quick Google Review…"
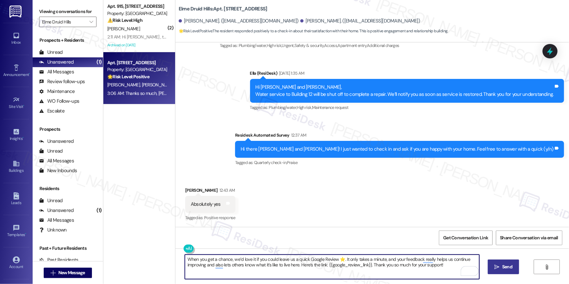
type textarea "When you get a chance, we’d love it if you could leave us a quick Google Review…"
click at [507, 268] on span "Send" at bounding box center [507, 266] width 10 height 7
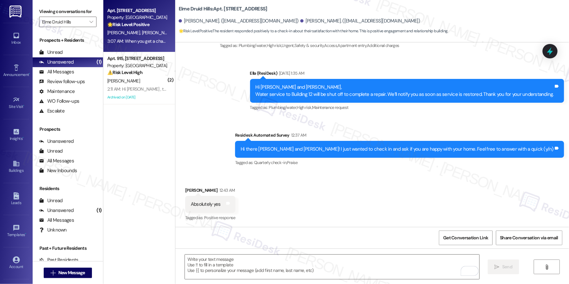
click at [146, 36] on div "J. Kelly L. Gray" at bounding box center [138, 33] width 62 height 8
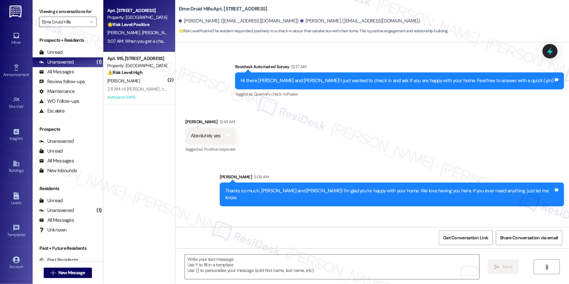
scroll to position [469, 0]
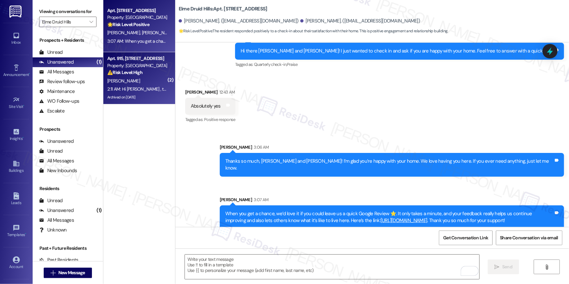
click at [131, 84] on div "K. Rias" at bounding box center [138, 81] width 62 height 8
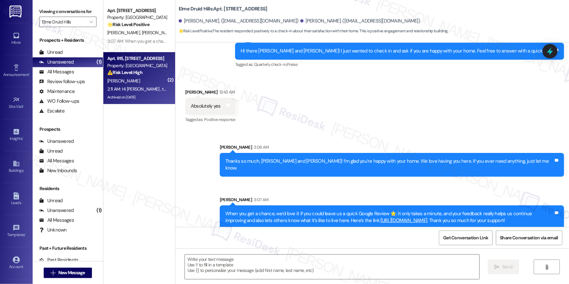
type textarea "Fetching suggested responses. Please feel free to read through the conversation…"
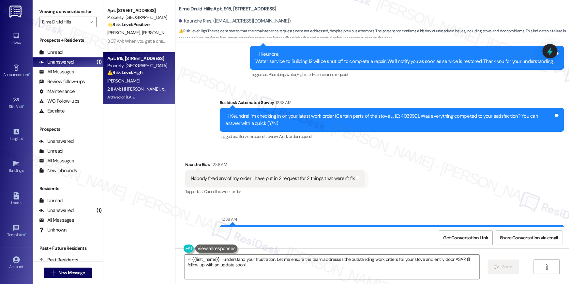
scroll to position [16646, 0]
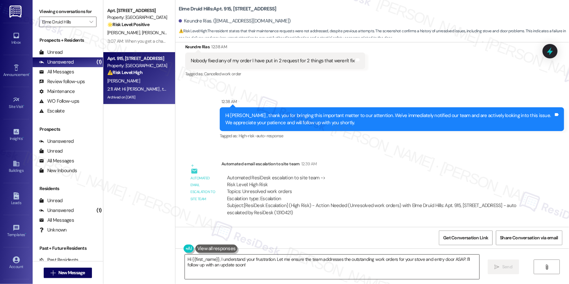
click at [318, 273] on textarea "Hi {{first_name}}, I understand your frustration. Let me ensure the team addres…" at bounding box center [332, 267] width 294 height 24
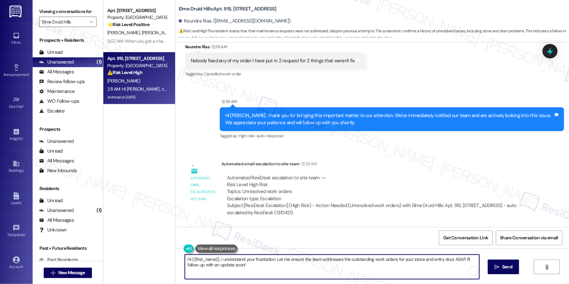
click at [389, 270] on textarea "Hi {{first_name}}, I understand your frustration. Let me ensure the team addres…" at bounding box center [332, 267] width 294 height 24
click at [456, 257] on textarea "Hi {{first_name}}, I understand your frustration. Let me ensure the team addres…" at bounding box center [332, 267] width 294 height 24
type textarea "Hi {{first_name}}, I understand your frustration. Let me ensure the team addres…"
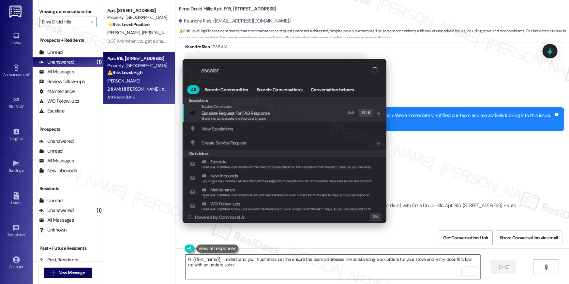
type input "escalate"
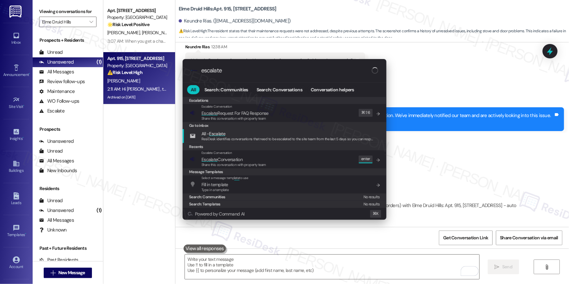
scroll to position [16983, 0]
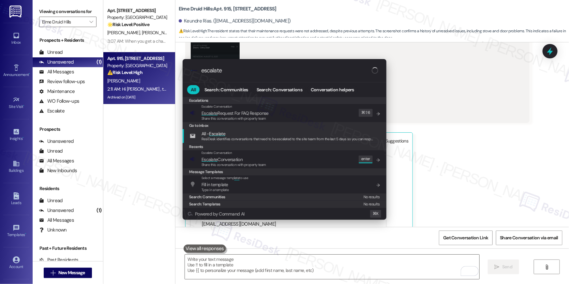
type input "escalate"
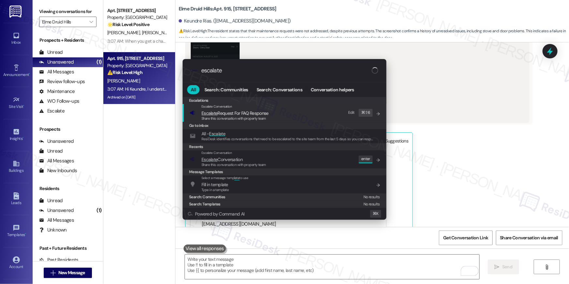
click at [227, 166] on span "Share this conversation with property team" at bounding box center [233, 164] width 65 height 5
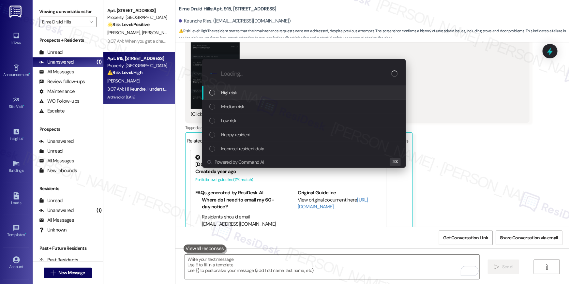
click at [208, 95] on div "High risk" at bounding box center [304, 93] width 204 height 14
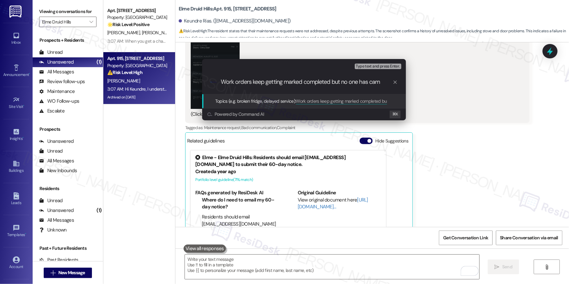
type input "Work orders keep getting marked completed but no one has came"
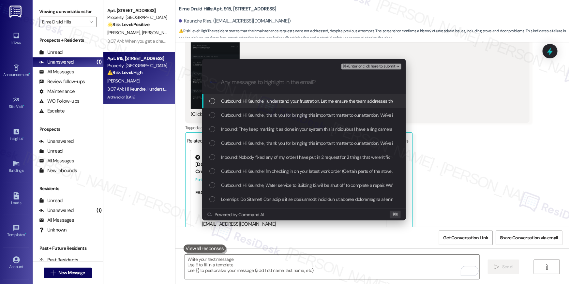
click at [212, 102] on div "List of options" at bounding box center [212, 101] width 6 height 6
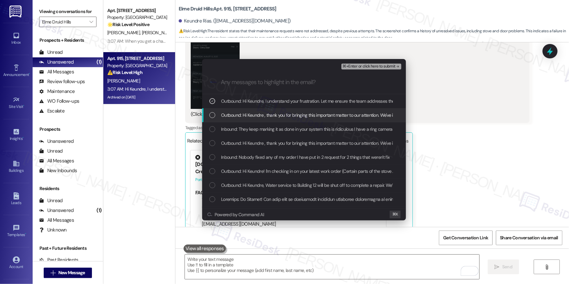
click at [214, 110] on div "Outbound: Hi Keundre , thank you for bringing this important matter to our atte…" at bounding box center [304, 115] width 204 height 14
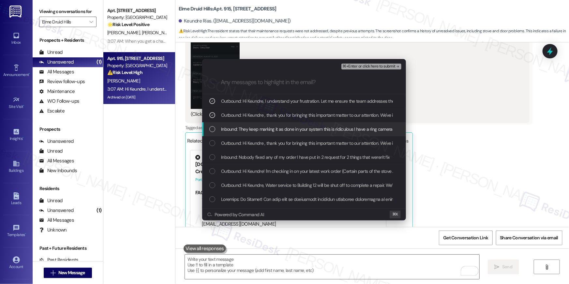
click at [213, 125] on div "Inbound: They keep marking it as done in your system this is ridiculous I have …" at bounding box center [304, 129] width 204 height 14
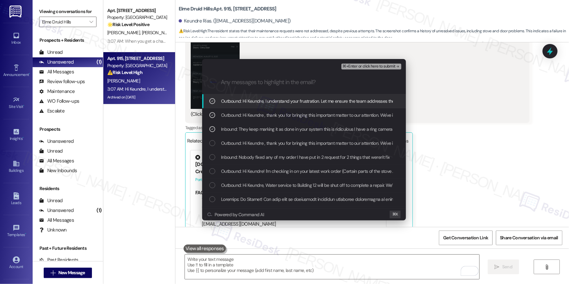
click at [364, 67] on span "⌘+Enter or click here to submit" at bounding box center [369, 66] width 53 height 5
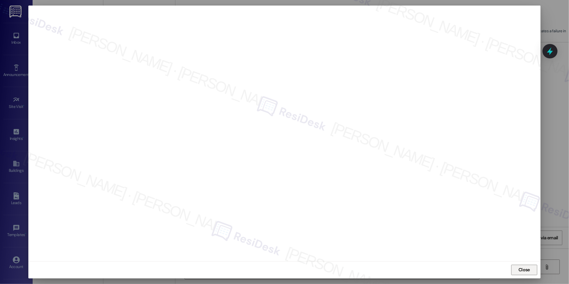
click at [521, 269] on span "Close" at bounding box center [523, 269] width 11 height 7
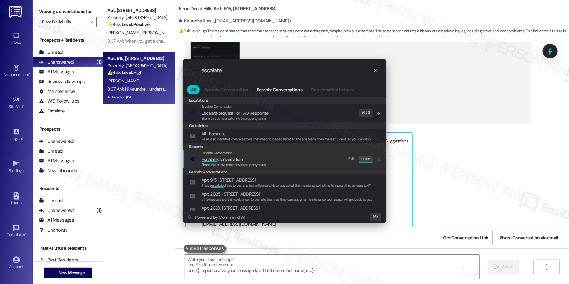
type input "escalate"
click at [283, 164] on div "Escalate Conversation Escalate Conversation Share this conversation with proper…" at bounding box center [285, 159] width 191 height 18
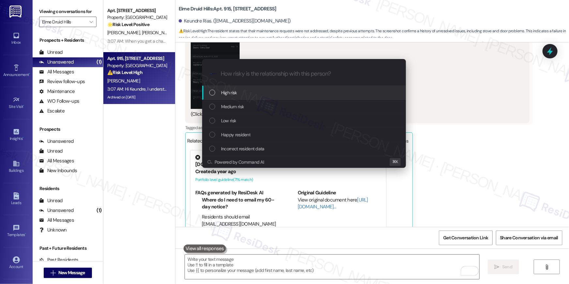
click at [256, 95] on div "High risk" at bounding box center [304, 92] width 191 height 7
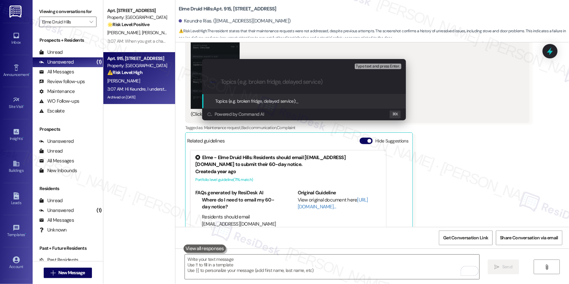
paste input "Work orders keep getting marked completed but no one has came"
type input "Work orders keep getting marked completed but no one has came"
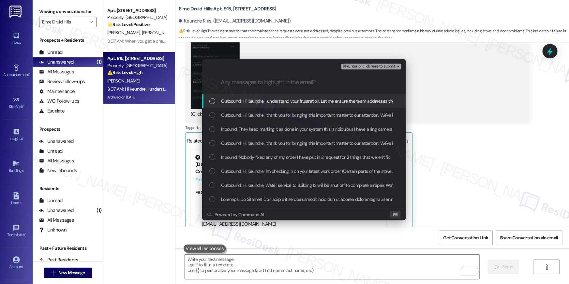
click at [210, 105] on div "Outbound: Hi Keundre, I understand your frustration. Let me ensure the team add…" at bounding box center [304, 101] width 204 height 14
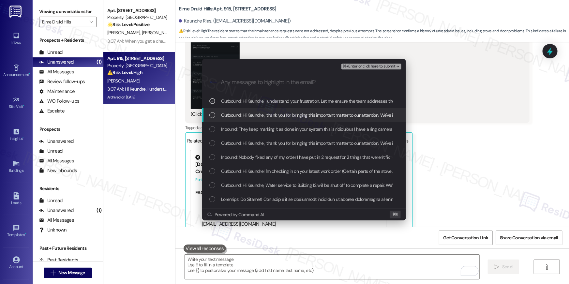
drag, startPoint x: 211, startPoint y: 114, endPoint x: 214, endPoint y: 127, distance: 13.0
click at [211, 114] on div "List of options" at bounding box center [212, 115] width 6 height 6
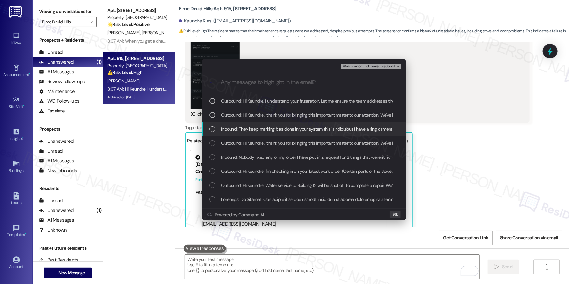
click at [213, 129] on div "List of options" at bounding box center [212, 129] width 6 height 6
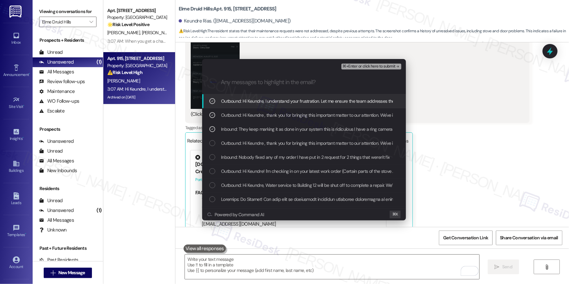
click at [393, 68] on span "⌘+Enter or click here to submit" at bounding box center [369, 66] width 53 height 5
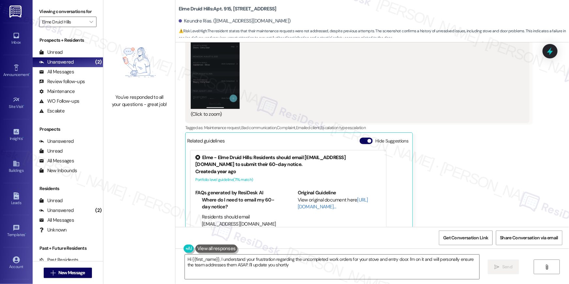
type textarea "Hi {{first_name}}, I understand your frustration regarding the uncompleted work…"
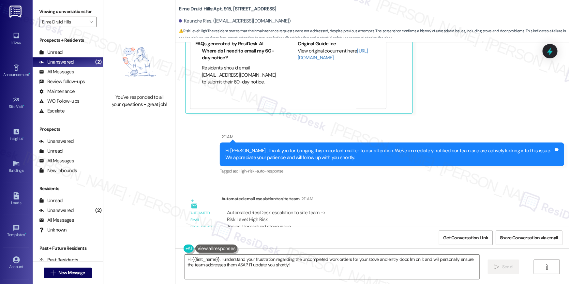
scroll to position [17187, 0]
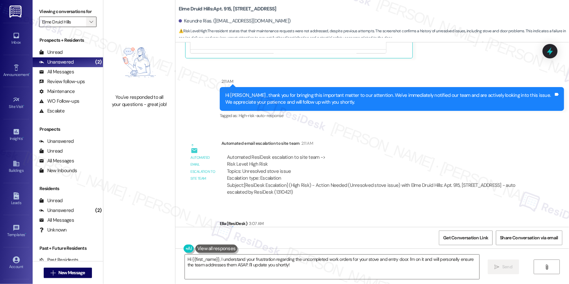
click at [89, 22] on icon "" at bounding box center [91, 21] width 4 height 5
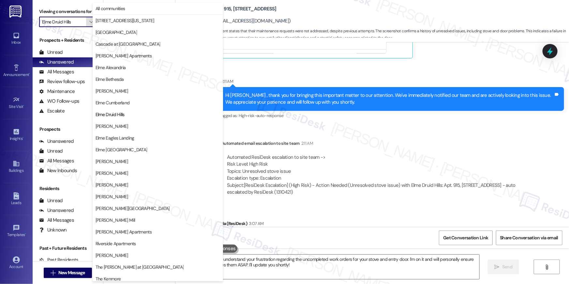
scroll to position [62, 0]
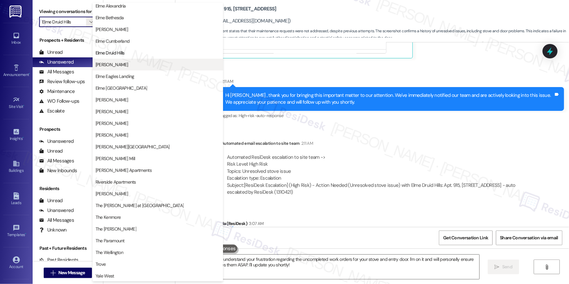
click at [111, 67] on span "[PERSON_NAME]" at bounding box center [111, 64] width 33 height 7
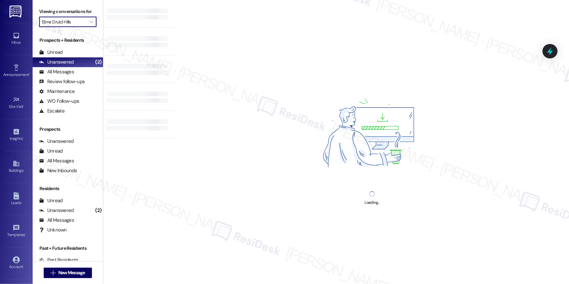
type input "[PERSON_NAME]"
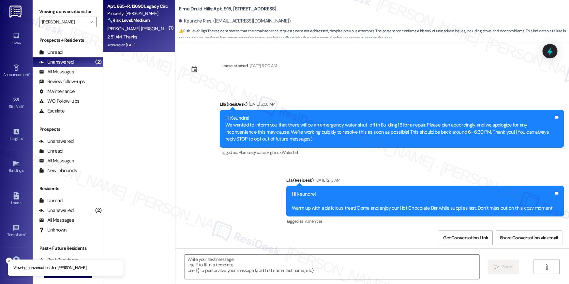
click at [139, 17] on div "🔧 Risk Level: Medium The resident reported that the shower was not as hot as us…" at bounding box center [137, 20] width 60 height 7
click at [142, 42] on div "Archived on 10/17/2024" at bounding box center [138, 45] width 62 height 8
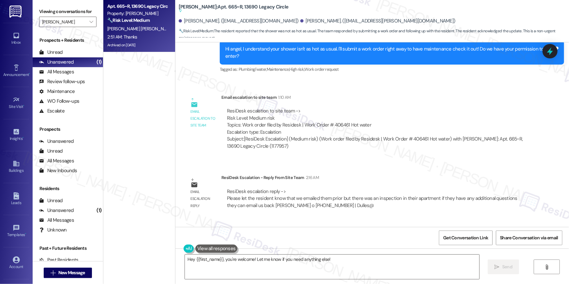
scroll to position [9695, 0]
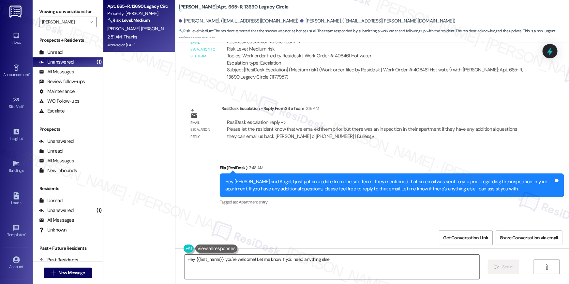
click at [366, 267] on textarea "Hey {{first_name}}, you're welcome! Let me know if you need anything else!" at bounding box center [332, 267] width 294 height 24
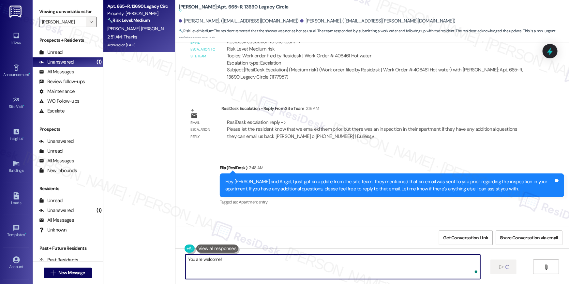
type textarea "You are welcome!"
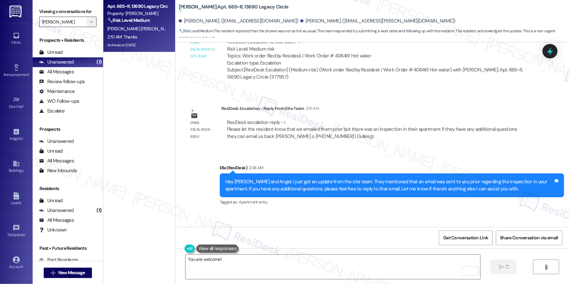
click at [89, 24] on icon "" at bounding box center [91, 21] width 4 height 5
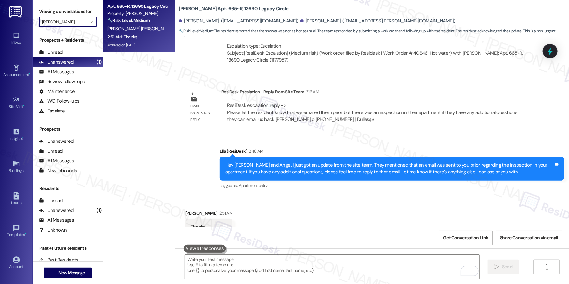
scroll to position [9678, 0]
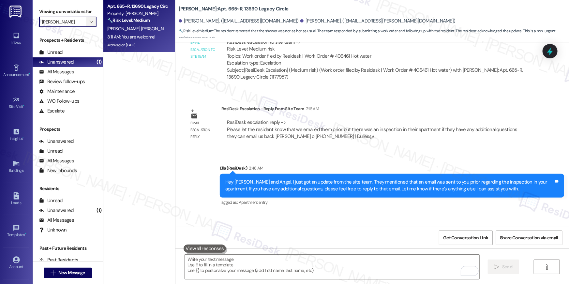
click at [88, 19] on span "" at bounding box center [91, 22] width 6 height 10
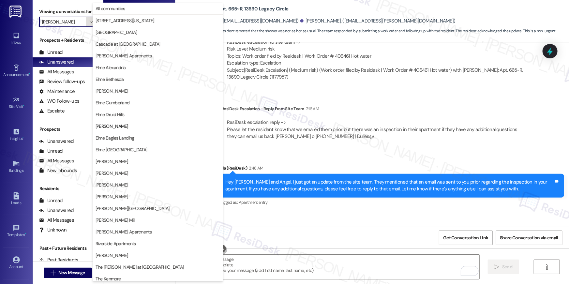
scroll to position [62, 0]
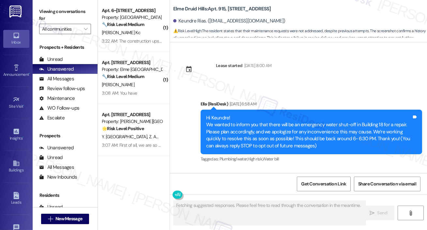
scroll to position [18268, 0]
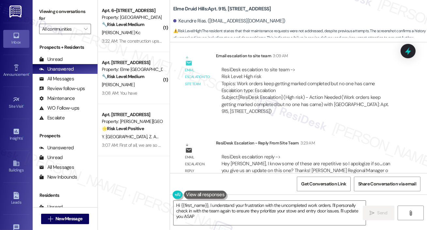
type textarea "Hi {{first_name}}, I understand your frustration with the uncompleted work orde…"
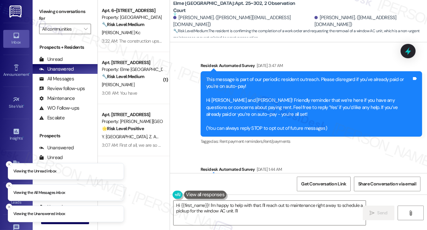
scroll to position [3056, 0]
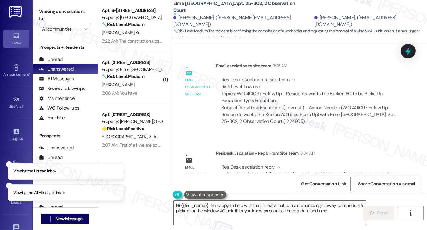
type textarea "Hi {{first_name}}! I'm happy to help with that. I'll reach out to maintenance r…"
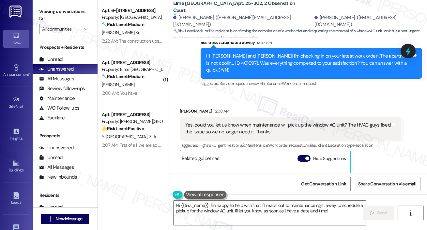
scroll to position [2667, 0]
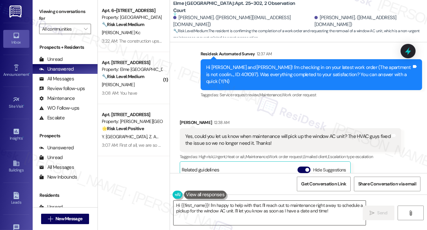
click at [201, 208] on textarea "Hi {{first_name}}! I'm happy to help with that. I'll reach out to maintenance r…" at bounding box center [269, 213] width 192 height 24
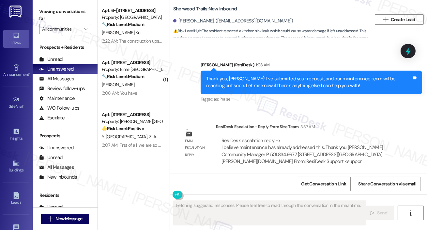
scroll to position [1620, 0]
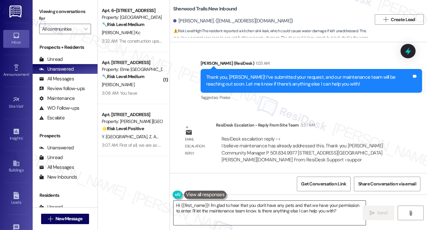
click at [246, 211] on textarea "Hi {{first_name}}! I'm glad to hear that you don't have any pets and that we ha…" at bounding box center [269, 213] width 192 height 24
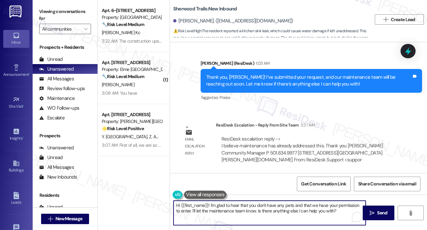
click at [209, 209] on textarea "Hi {{first_name}}! I'm glad to hear that you don't have any pets and that we ha…" at bounding box center [269, 213] width 192 height 24
click at [232, 216] on textarea "Hi {{first_name}}! I'm glad to hear that you don't have any pets and that we ha…" at bounding box center [269, 213] width 192 height 24
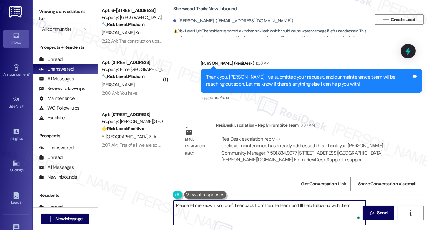
type textarea "Please let me know if you don't hear back from the site team, and I'll help fol…"
